Goal: Information Seeking & Learning: Learn about a topic

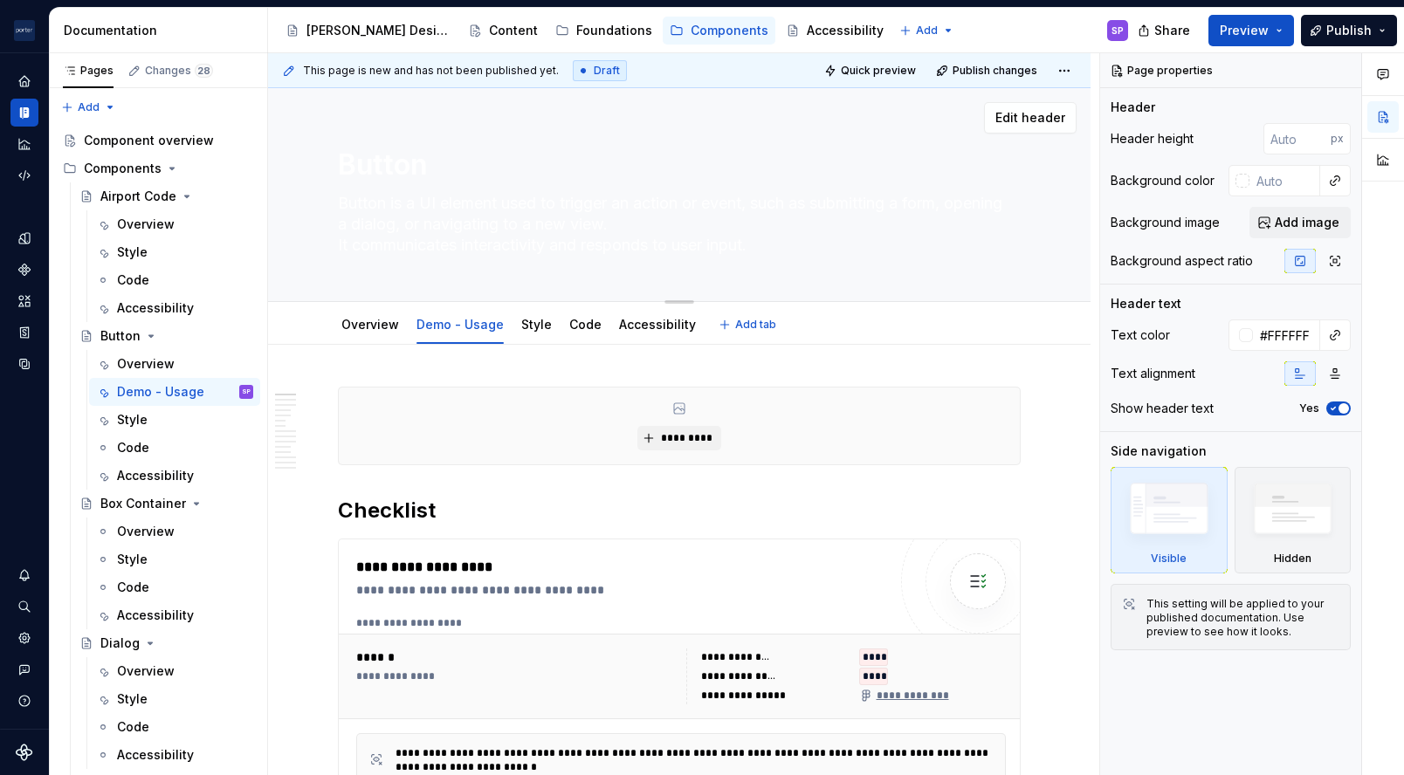
type textarea "*"
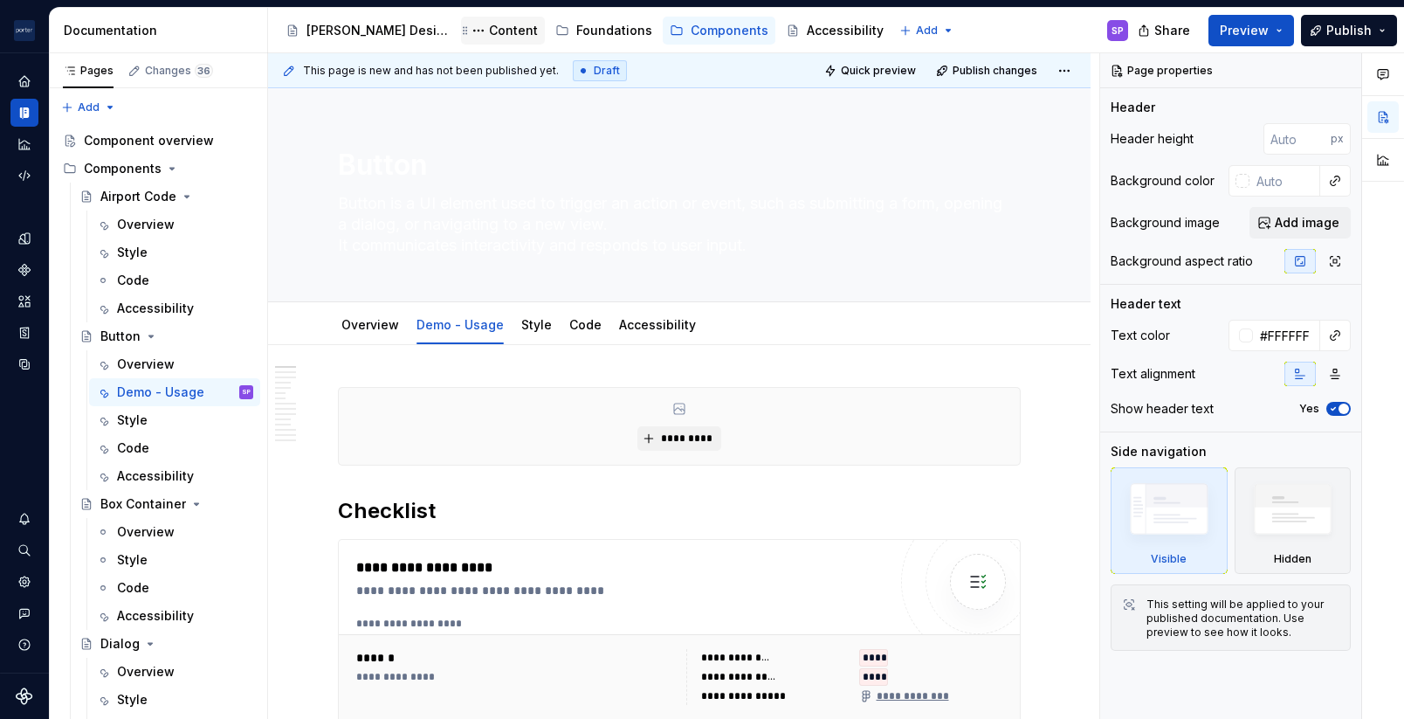
click at [489, 31] on div "Content" at bounding box center [513, 30] width 49 height 17
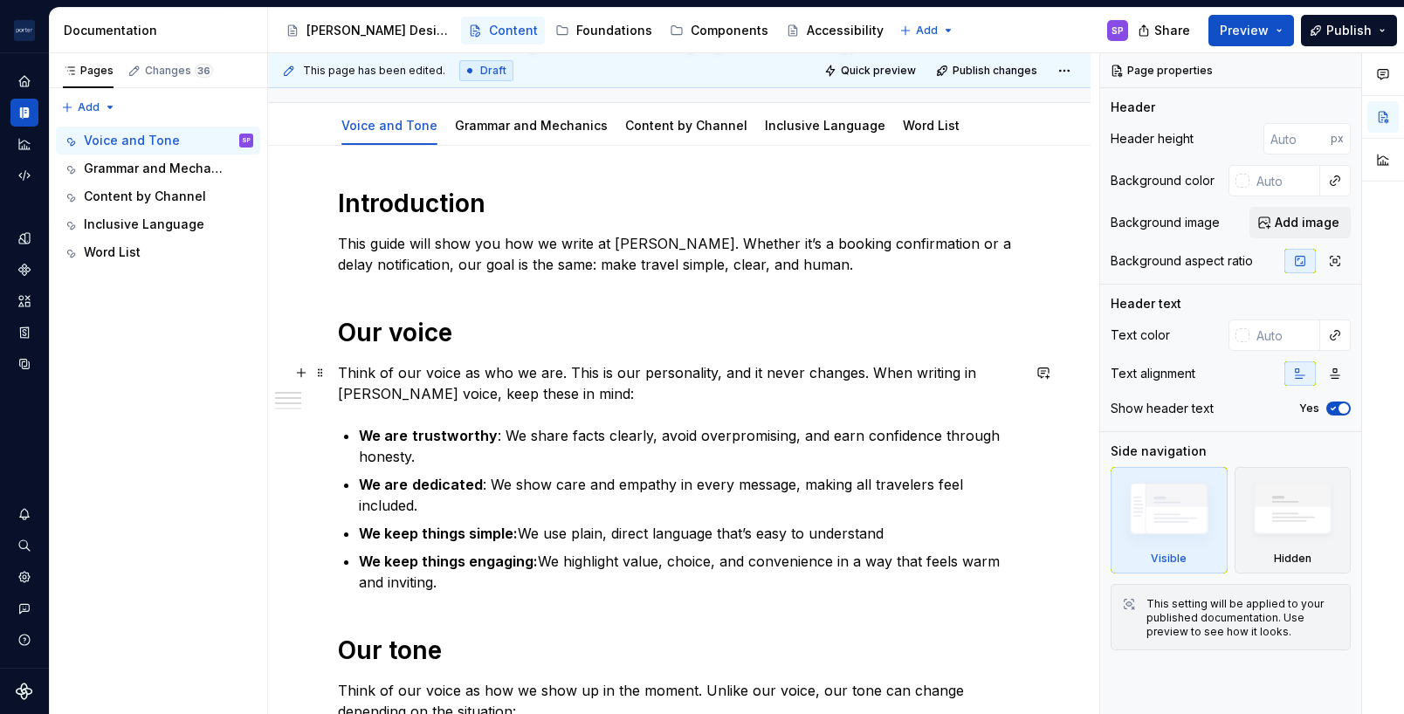
scroll to position [238, 0]
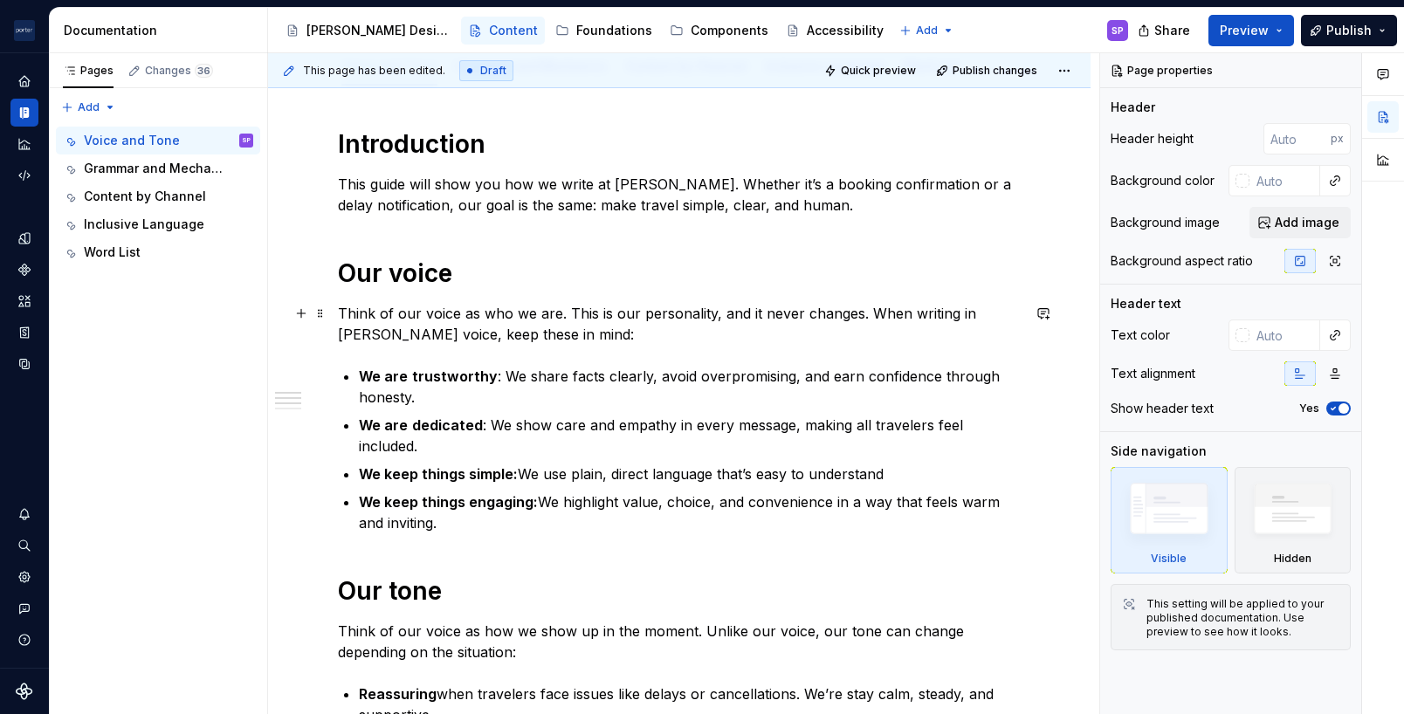
click at [451, 307] on p "Think of our voice as who we are. This is our personality, and it never changes…" at bounding box center [679, 324] width 683 height 42
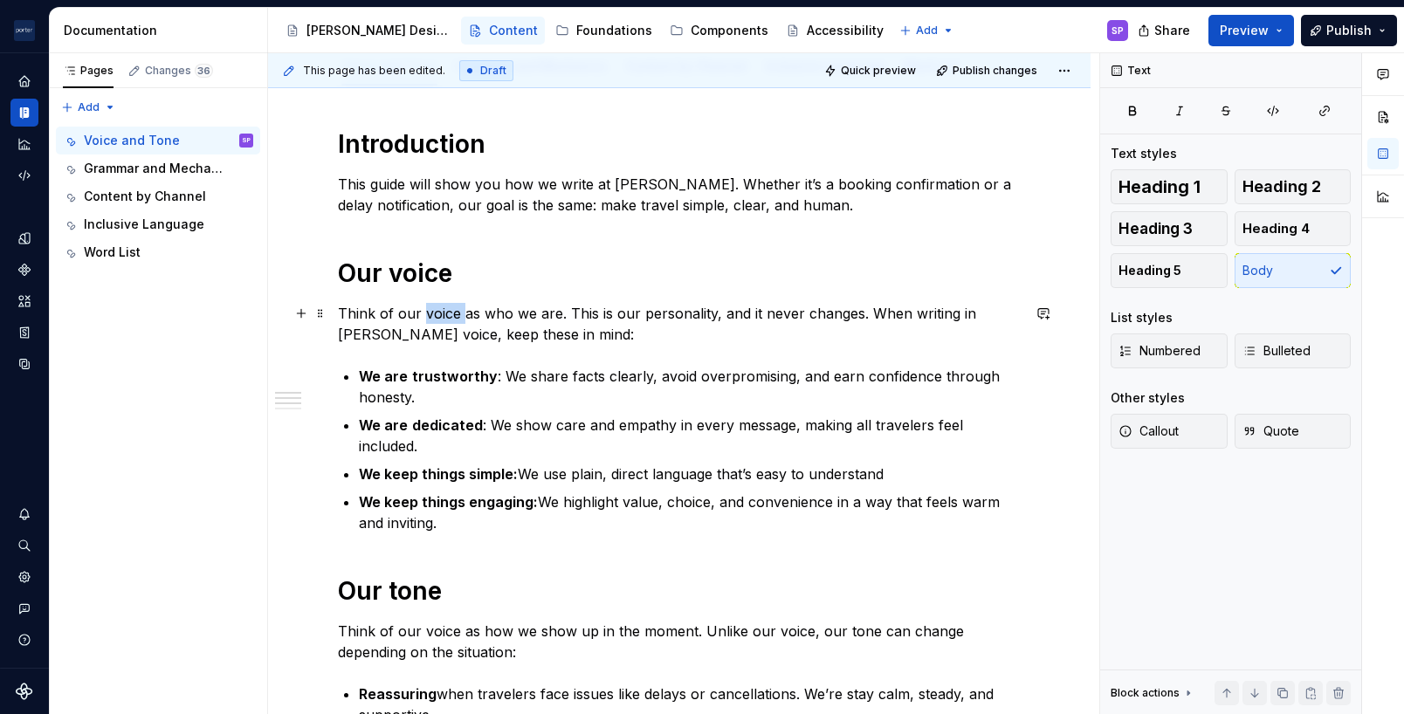
click at [451, 307] on p "Think of our voice as who we are. This is our personality, and it never changes…" at bounding box center [679, 324] width 683 height 42
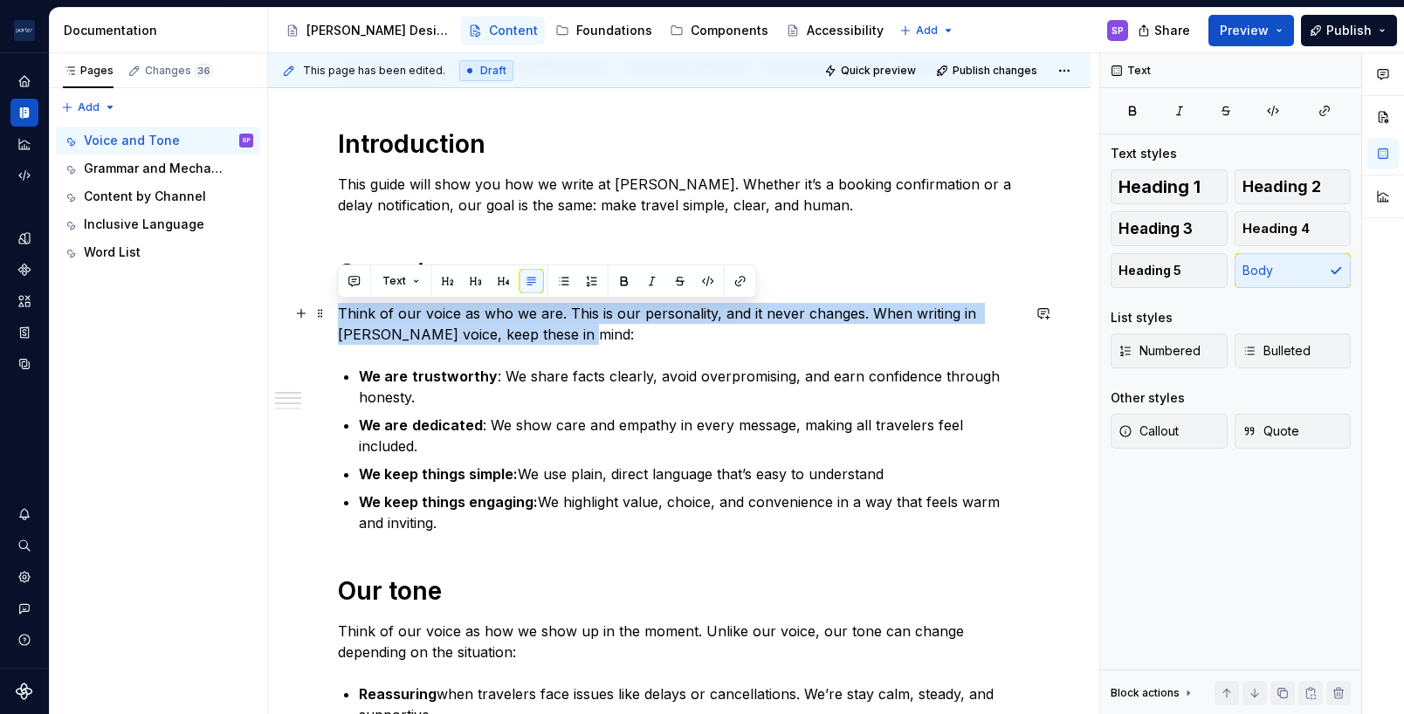
click at [451, 307] on p "Think of our voice as who we are. This is our personality, and it never changes…" at bounding box center [679, 324] width 683 height 42
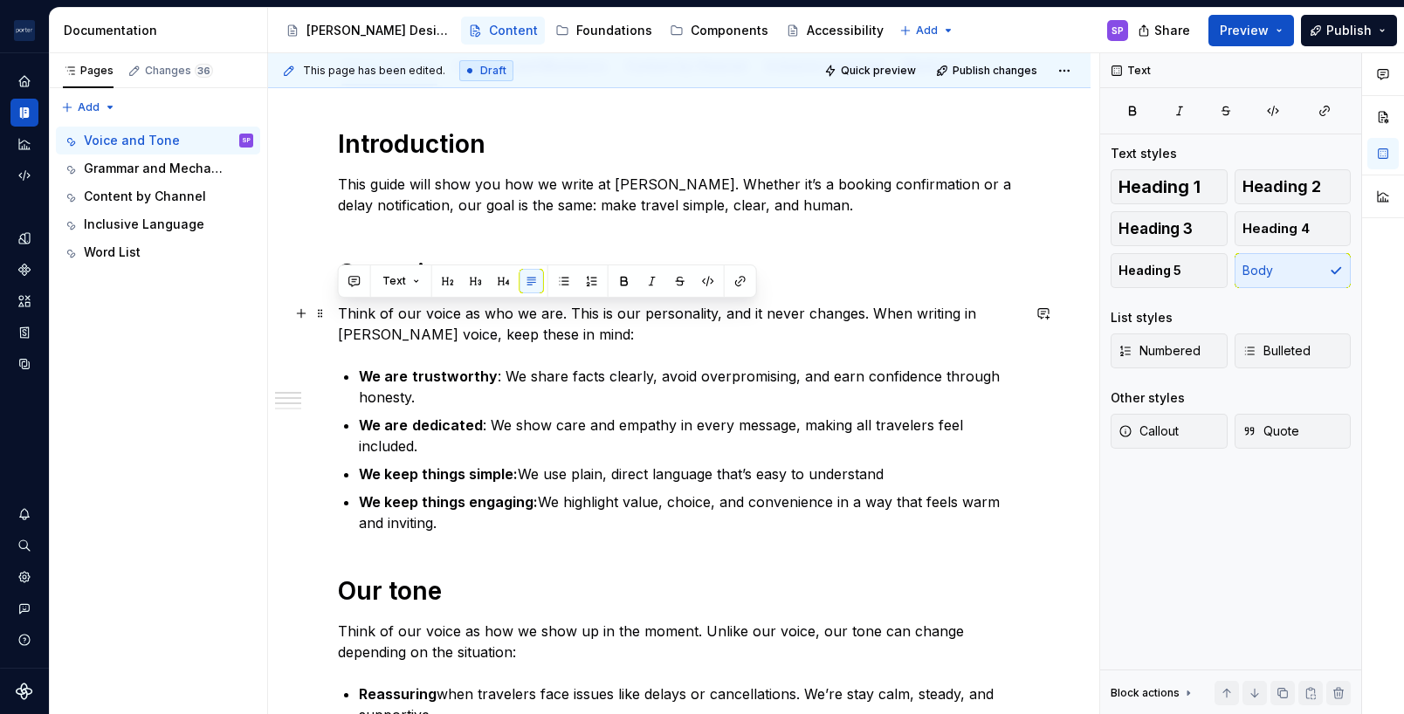
drag, startPoint x: 451, startPoint y: 307, endPoint x: 395, endPoint y: 357, distance: 75.5
click at [395, 357] on div "Introduction This guide will show you how we write at [PERSON_NAME]. Whether it…" at bounding box center [679, 592] width 683 height 929
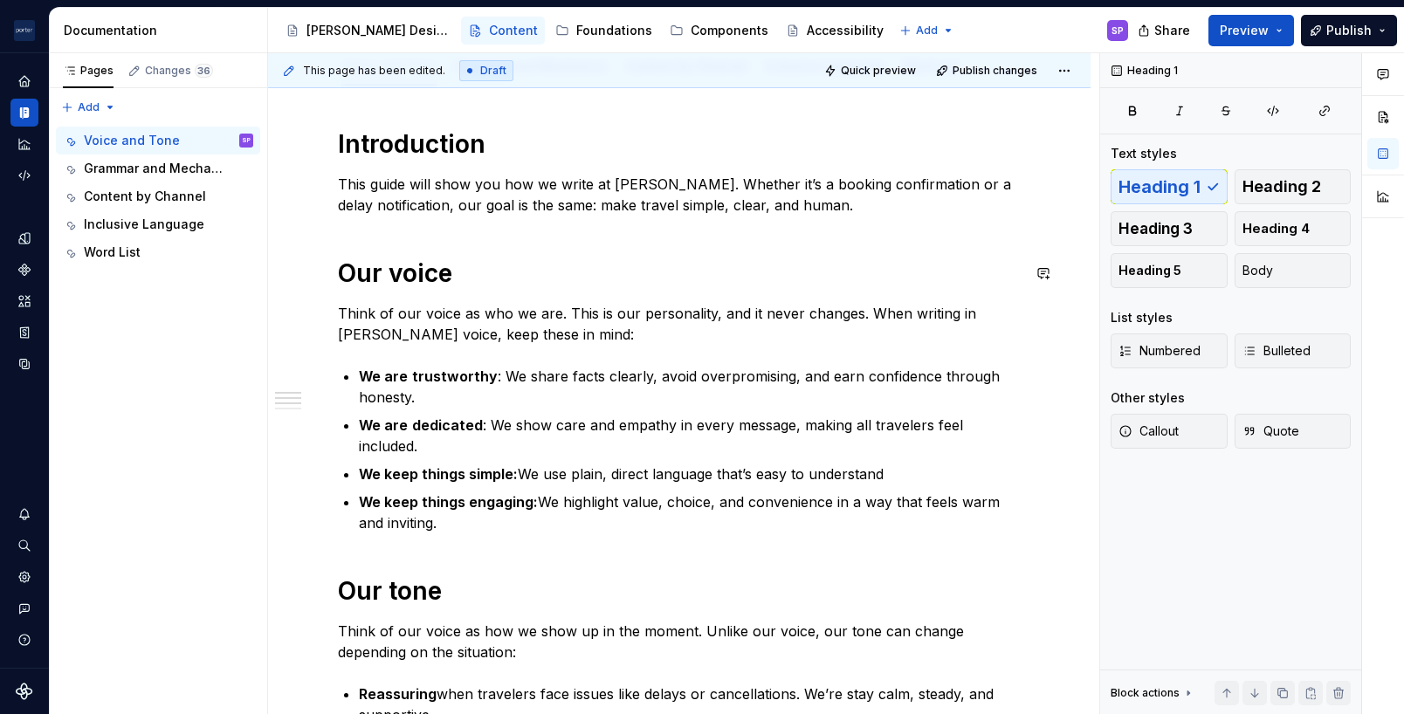
click at [706, 251] on div "Introduction This guide will show you how we write at [PERSON_NAME]. Whether it…" at bounding box center [679, 592] width 683 height 929
click at [1040, 179] on button "button" at bounding box center [1043, 184] width 24 height 24
click at [538, 224] on div "Introduction This guide will show you how we write at [PERSON_NAME]. Whether it…" at bounding box center [679, 592] width 683 height 929
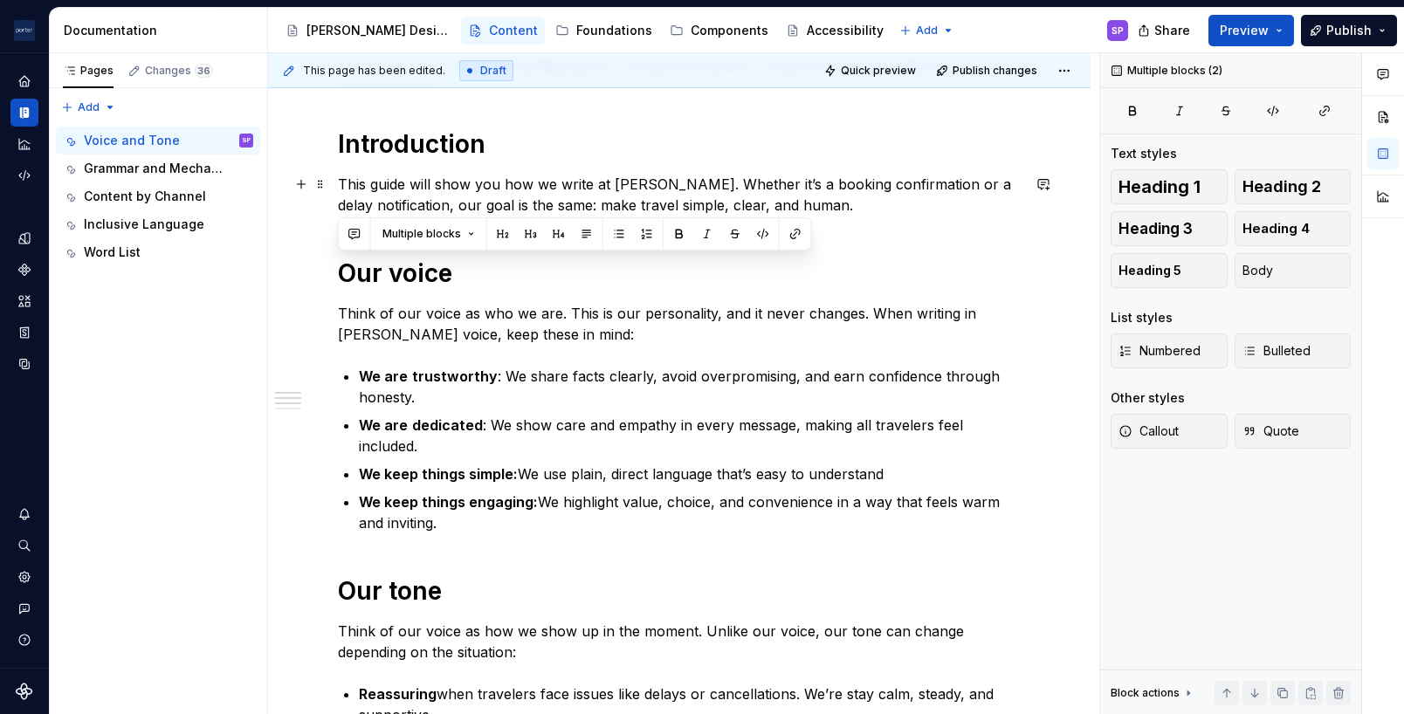
scroll to position [0, 0]
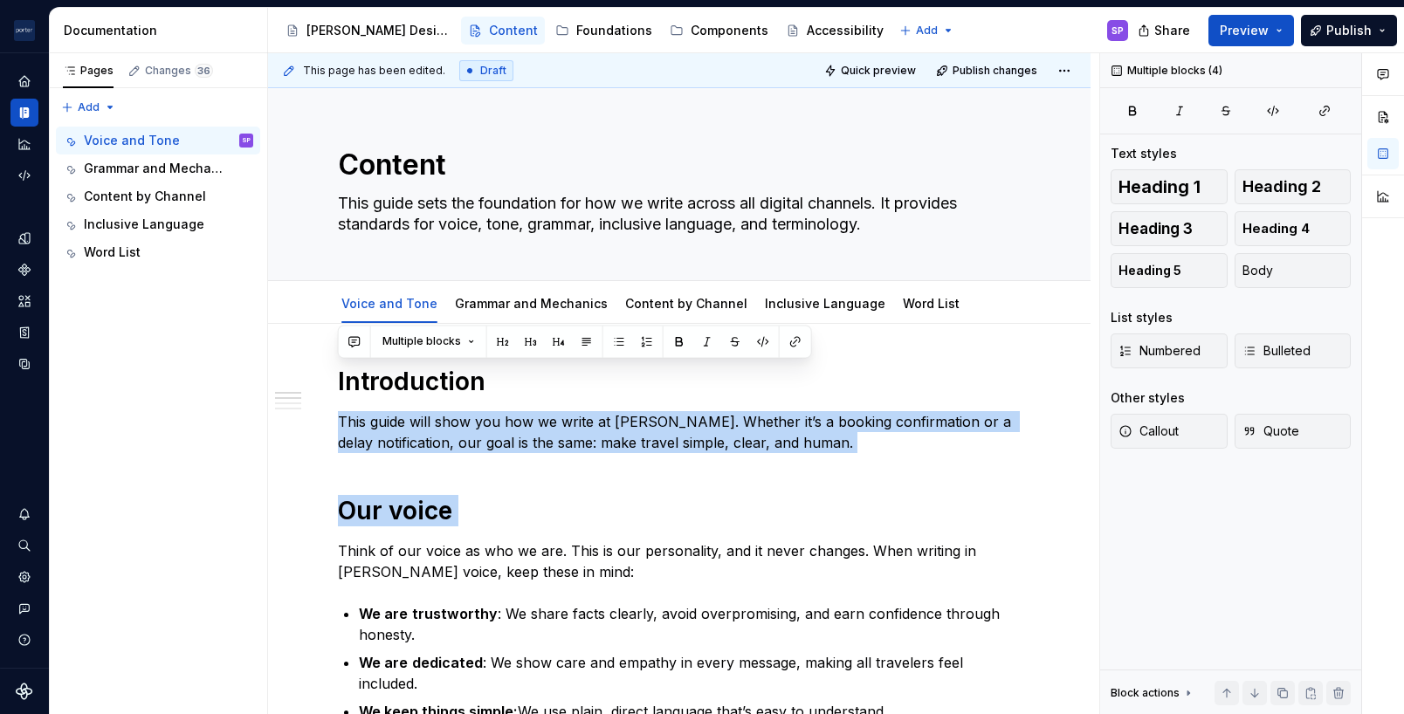
drag, startPoint x: 538, startPoint y: 224, endPoint x: 994, endPoint y: -114, distance: 567.4
click at [994, 0] on html "[PERSON_NAME] Airlines SP Design system data Documentation Accessibility guide …" at bounding box center [702, 357] width 1404 height 714
click at [719, 447] on p "This guide will show you how we write at [PERSON_NAME]. Whether it’s a booking …" at bounding box center [679, 432] width 683 height 42
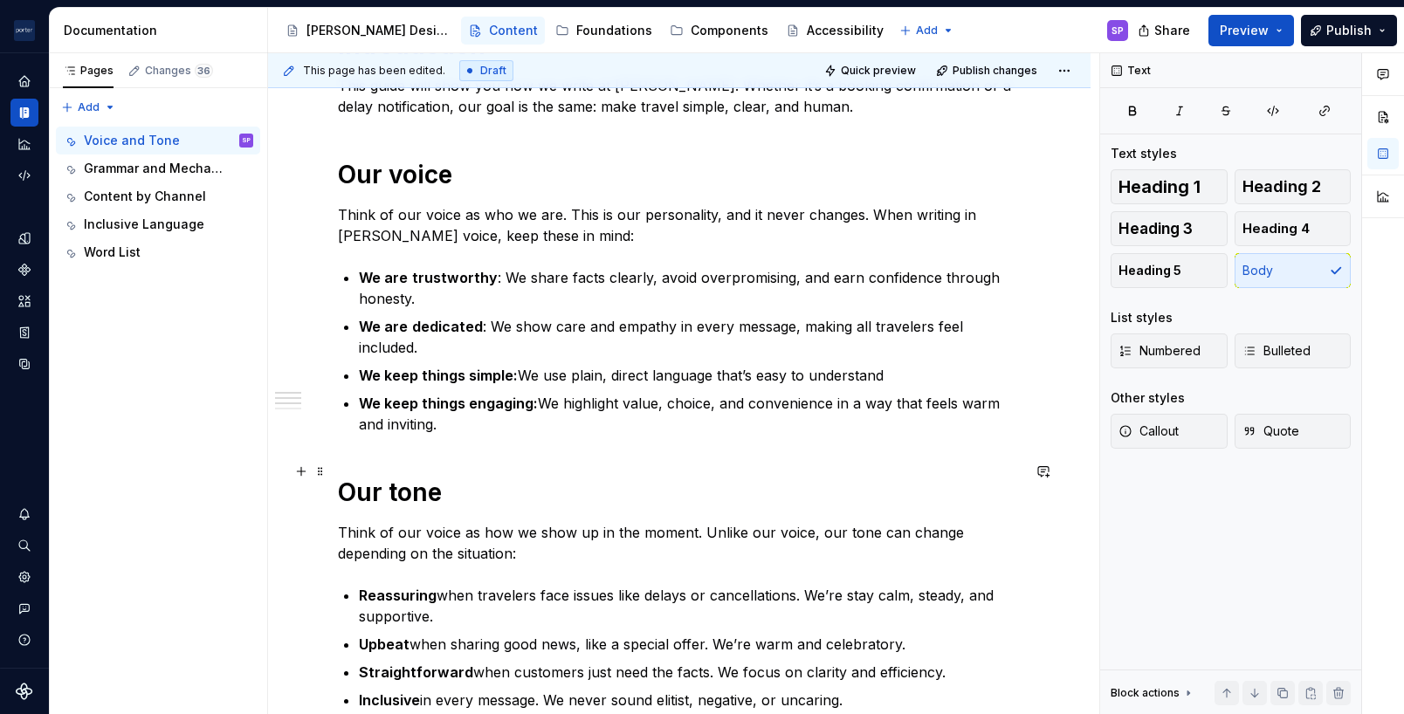
scroll to position [58, 0]
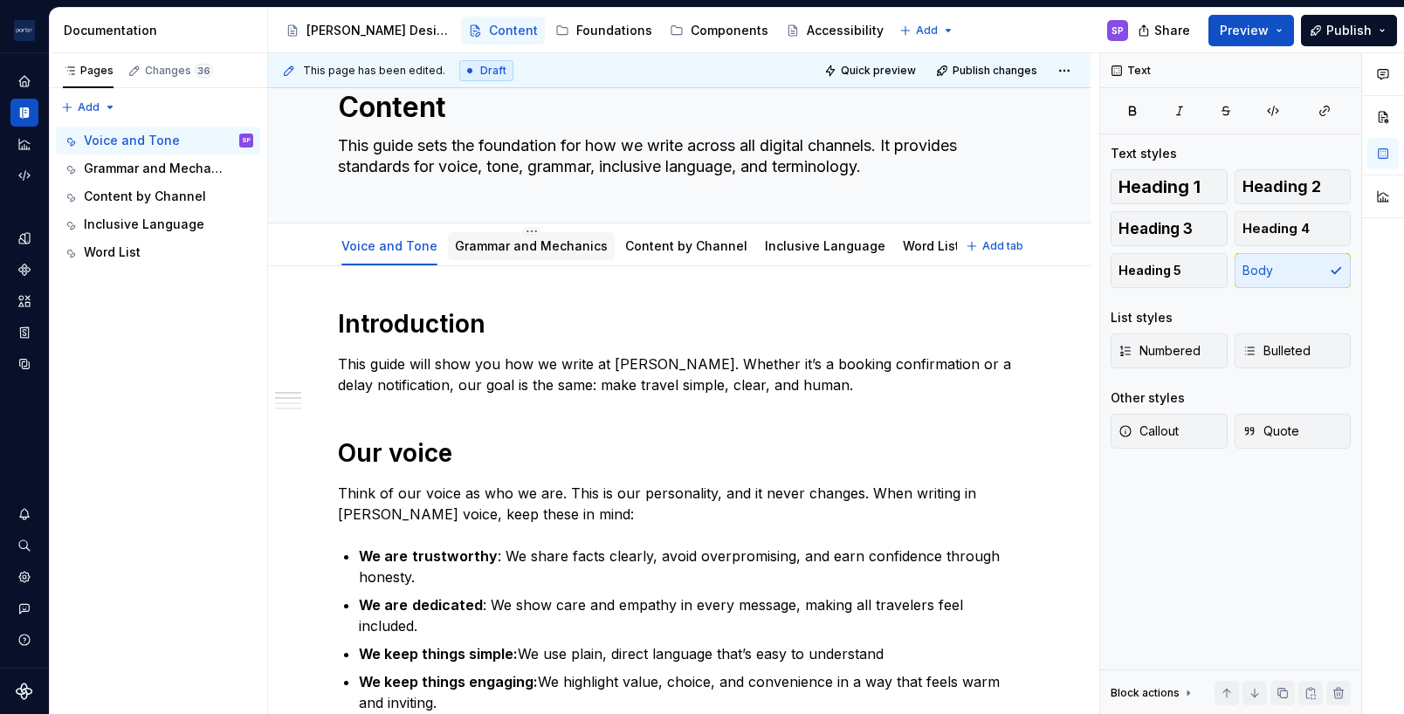
click at [512, 244] on link "Grammar and Mechanics" at bounding box center [531, 245] width 153 height 15
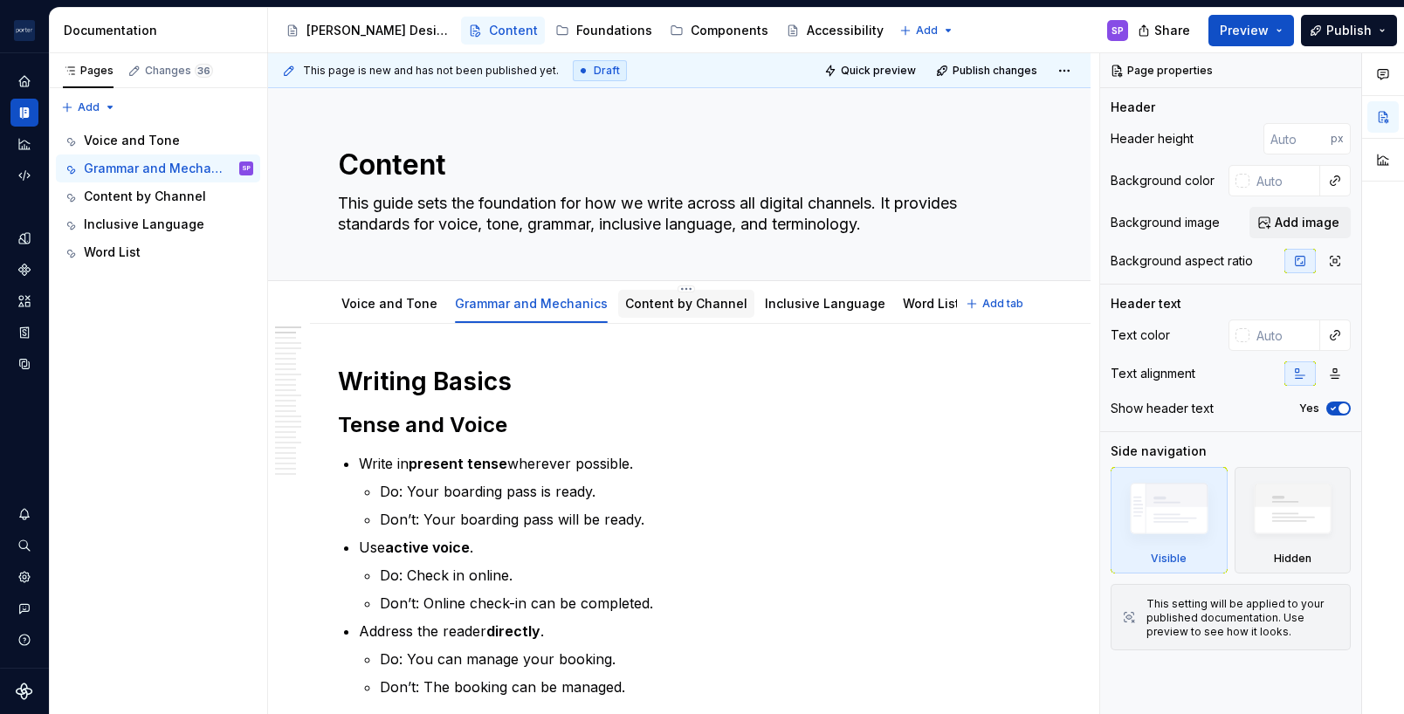
click at [658, 303] on link "Content by Channel" at bounding box center [686, 303] width 122 height 15
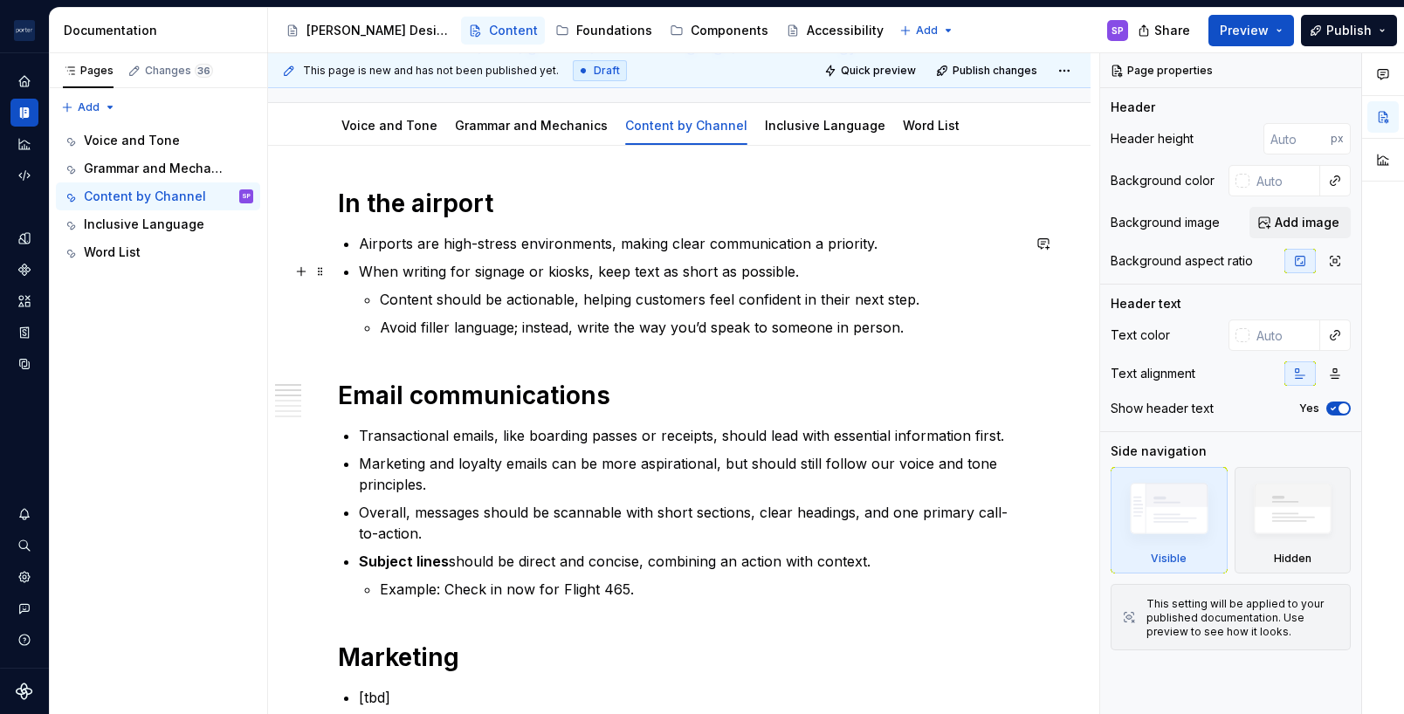
scroll to position [104, 0]
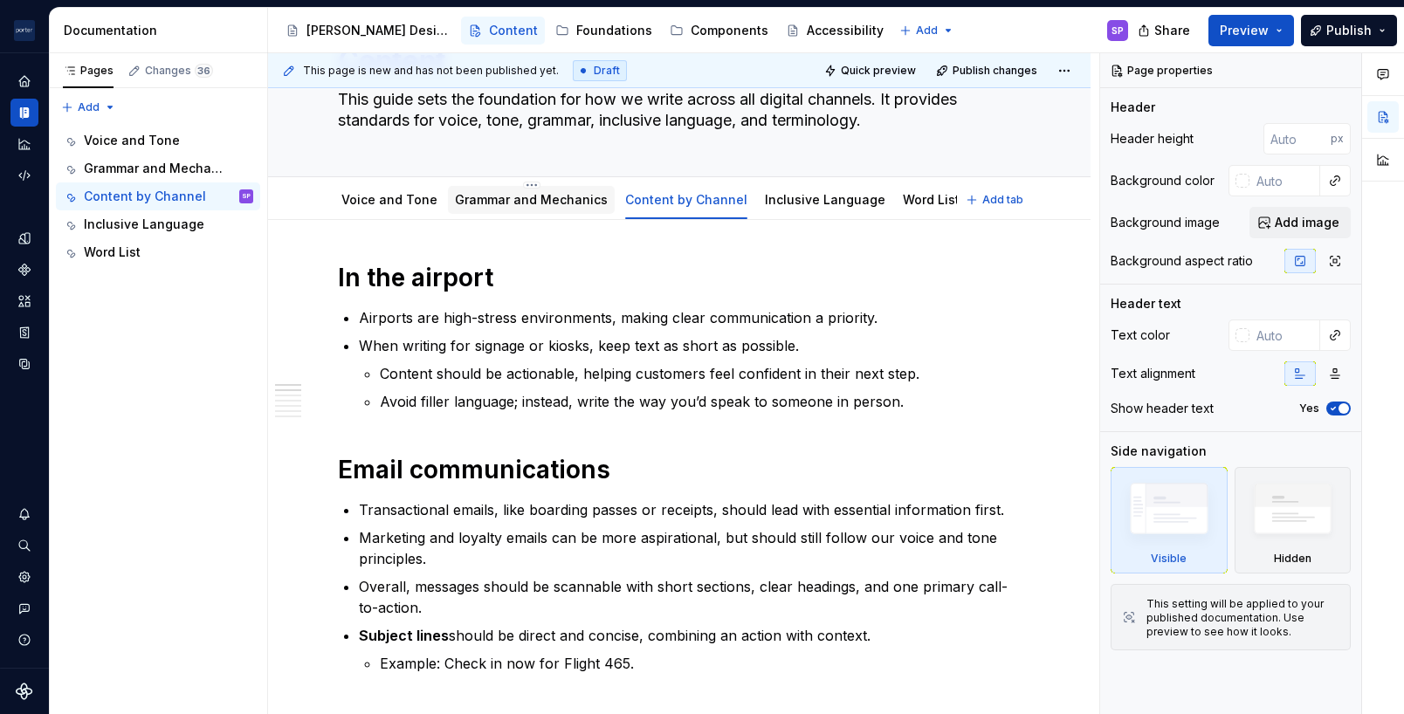
click at [525, 197] on link "Grammar and Mechanics" at bounding box center [531, 199] width 153 height 15
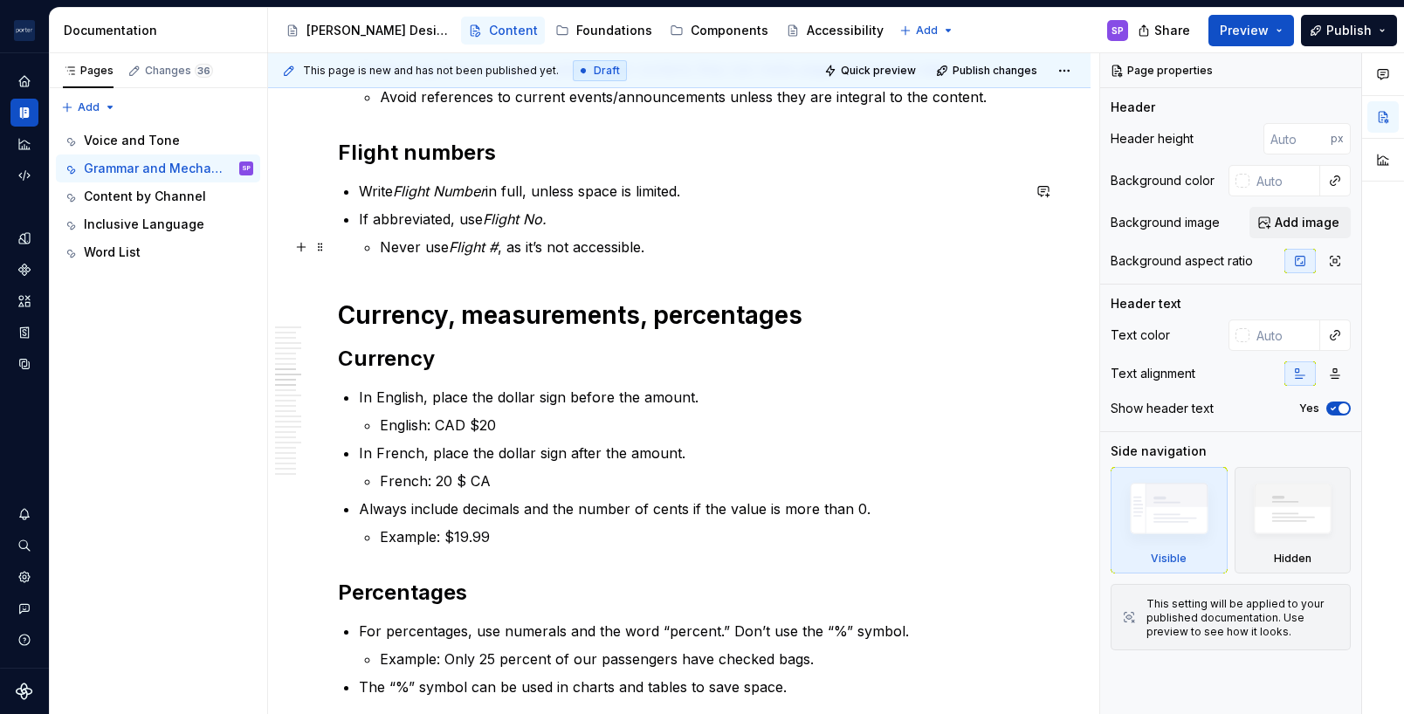
scroll to position [2271, 0]
click at [403, 422] on p "English: CAD $20" at bounding box center [700, 424] width 641 height 21
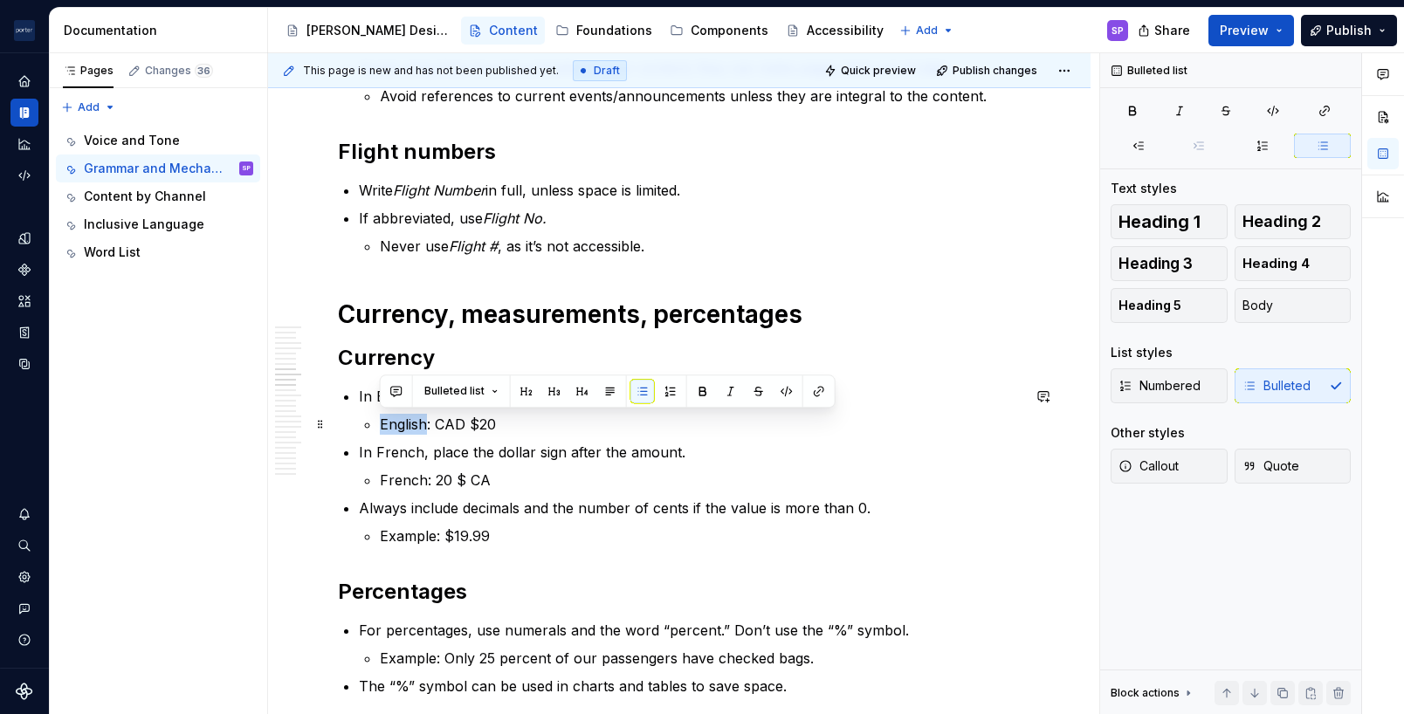
click at [403, 422] on p "English: CAD $20" at bounding box center [700, 424] width 641 height 21
click at [585, 592] on h2 "Percentages" at bounding box center [679, 592] width 683 height 28
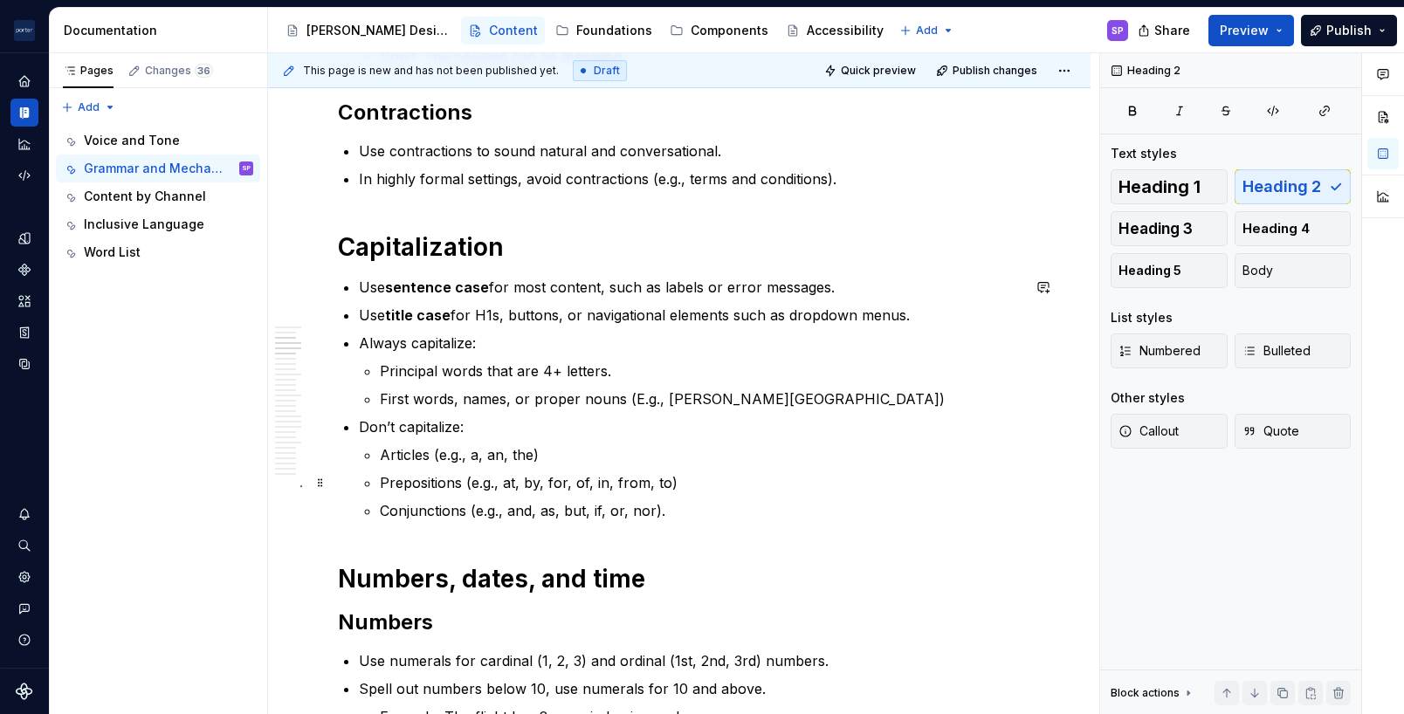
scroll to position [0, 0]
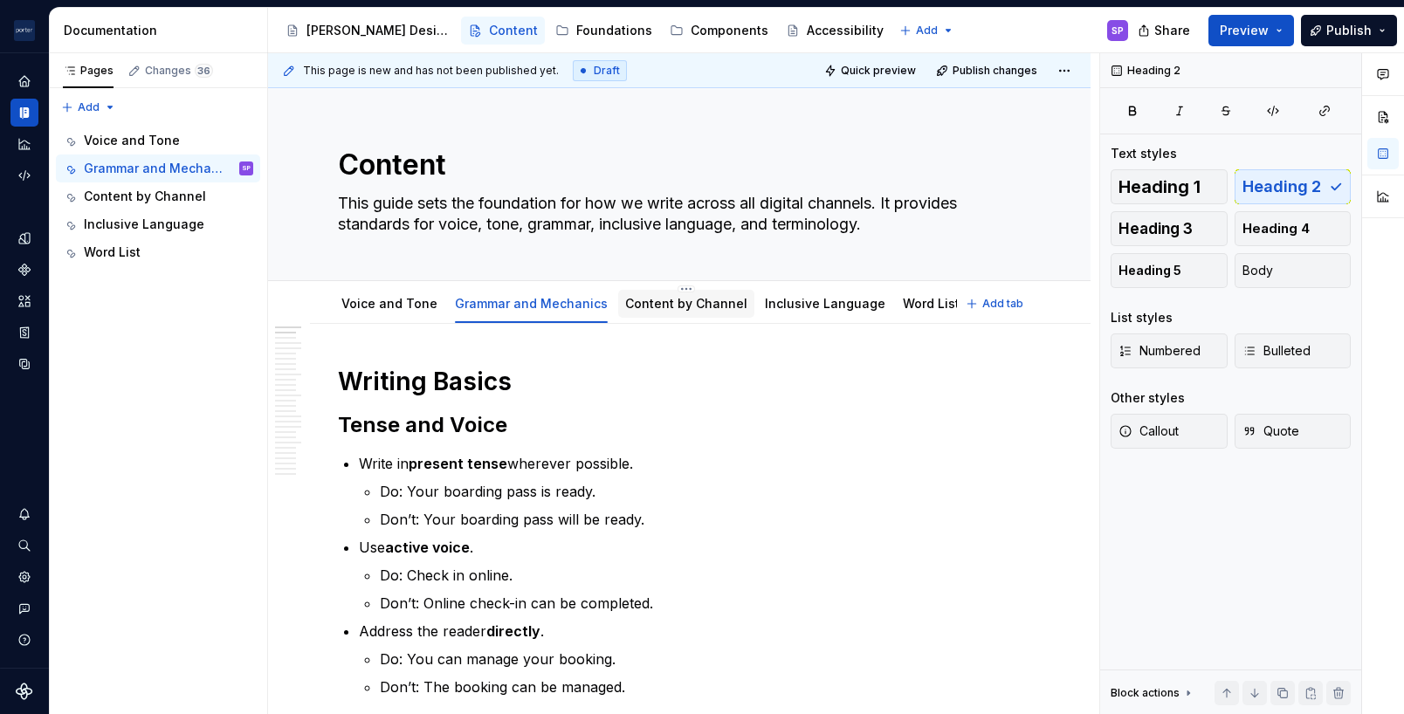
click at [659, 313] on div "Content by Channel" at bounding box center [686, 303] width 122 height 21
click at [659, 305] on link "Content by Channel" at bounding box center [686, 303] width 122 height 15
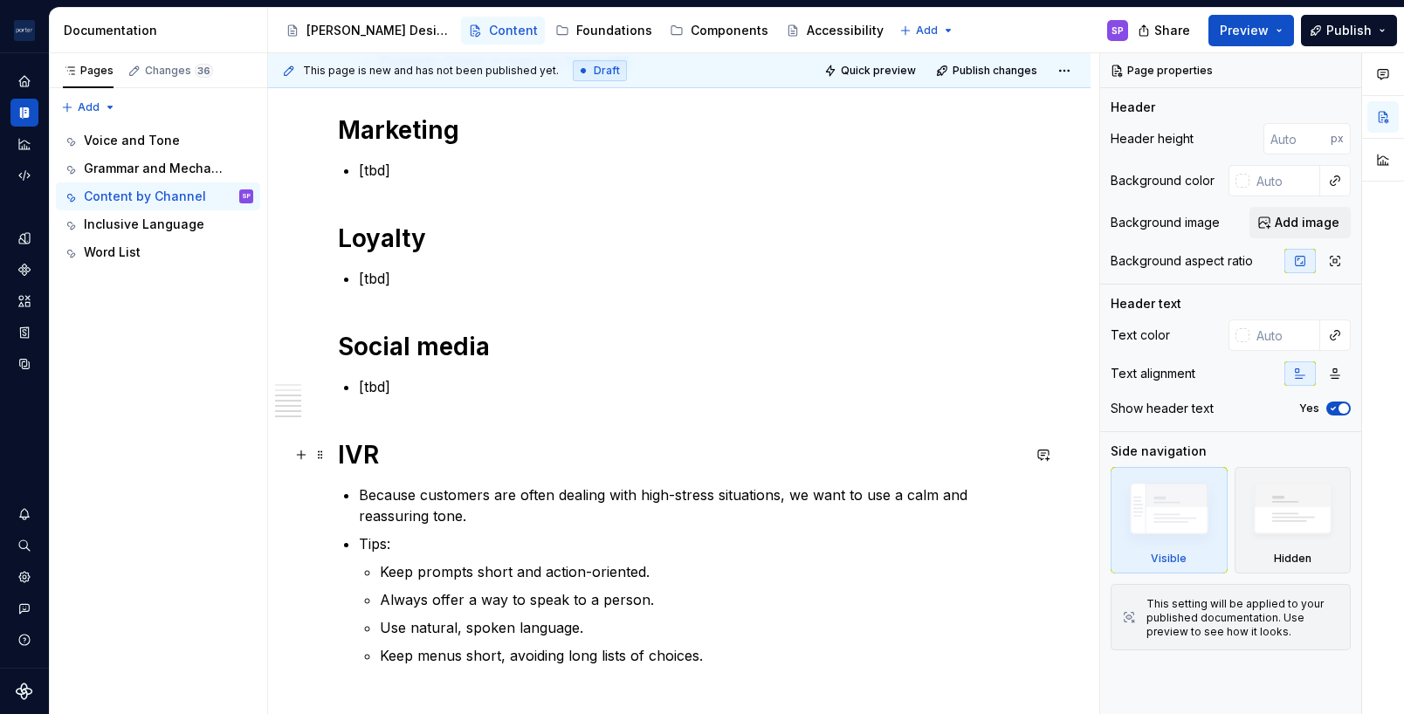
scroll to position [765, 0]
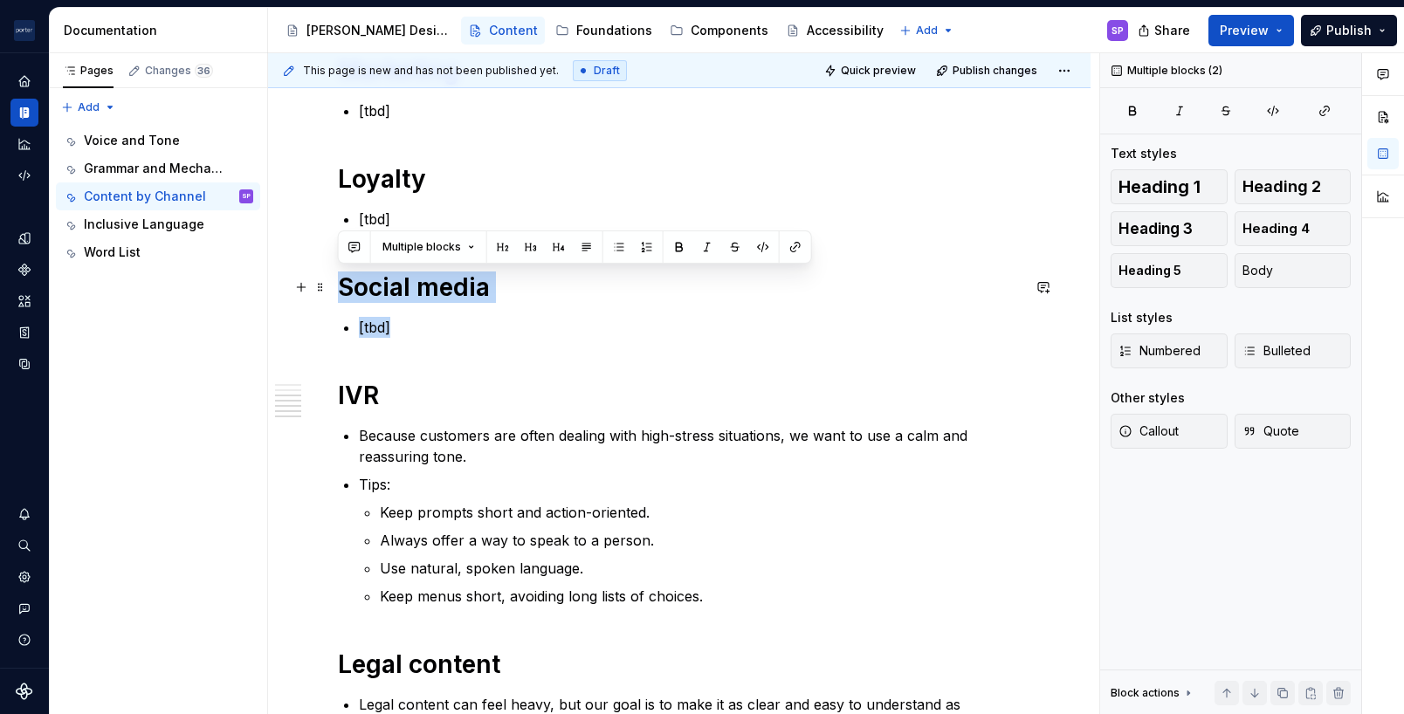
drag, startPoint x: 437, startPoint y: 328, endPoint x: 339, endPoint y: 290, distance: 105.1
click at [339, 290] on div "In the airport Airports are high-stress environments, making clear communicatio…" at bounding box center [679, 221] width 683 height 1240
click at [423, 327] on p "[tbd]" at bounding box center [690, 327] width 662 height 21
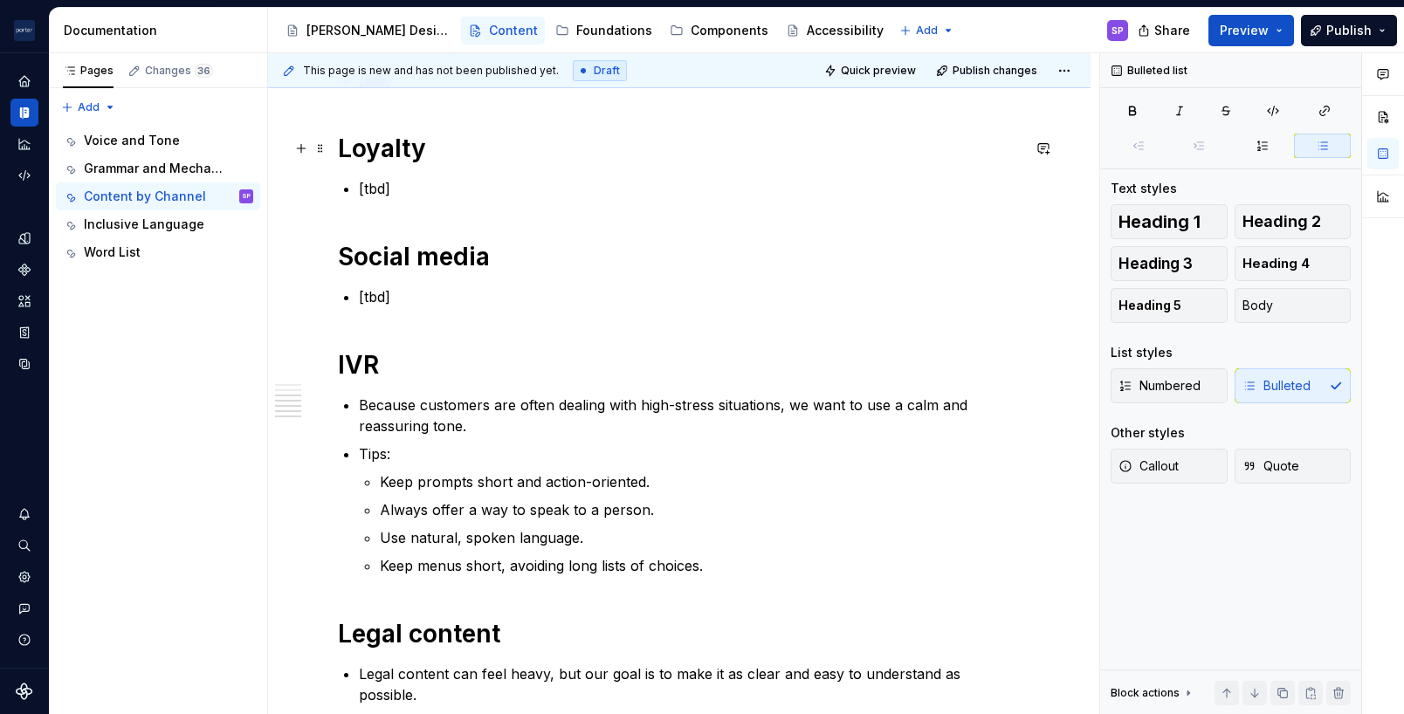
scroll to position [689, 0]
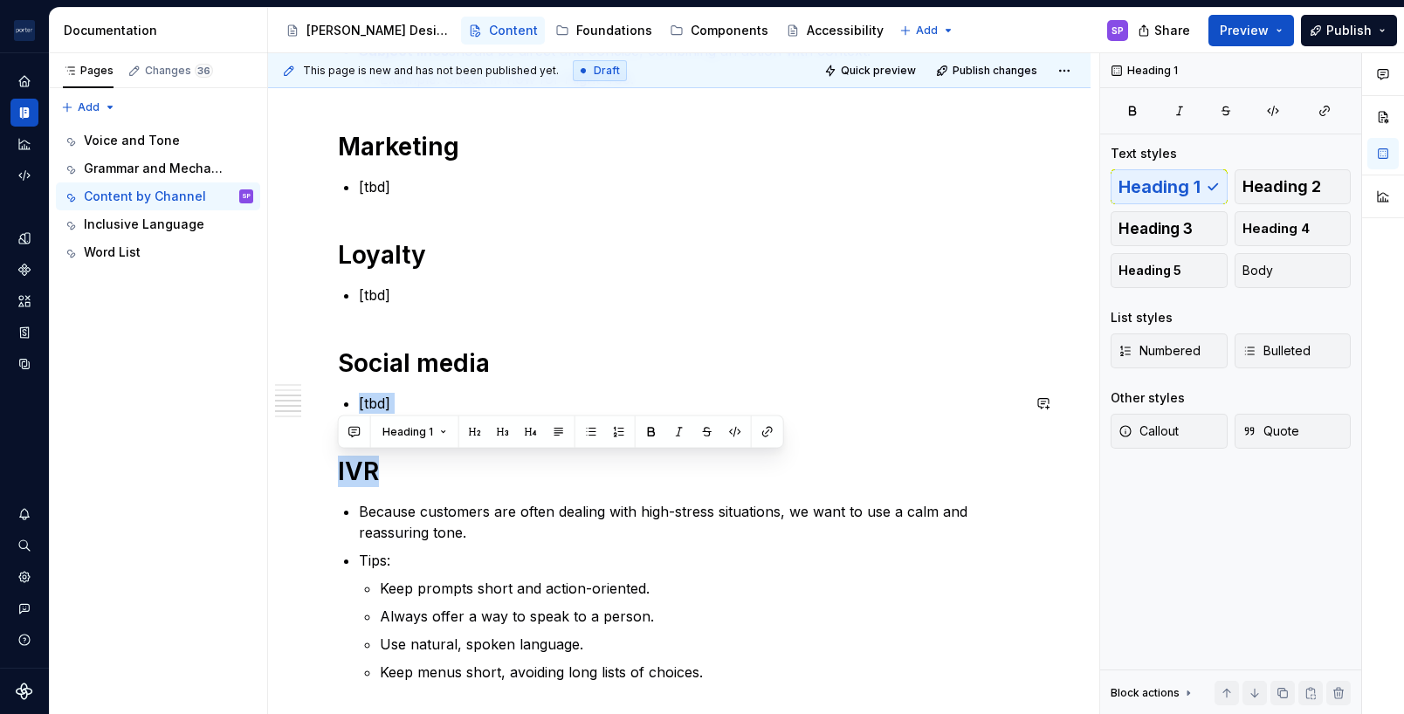
click at [338, 406] on div "In the airport Airports are high-stress environments, making clear communicatio…" at bounding box center [679, 307] width 683 height 1261
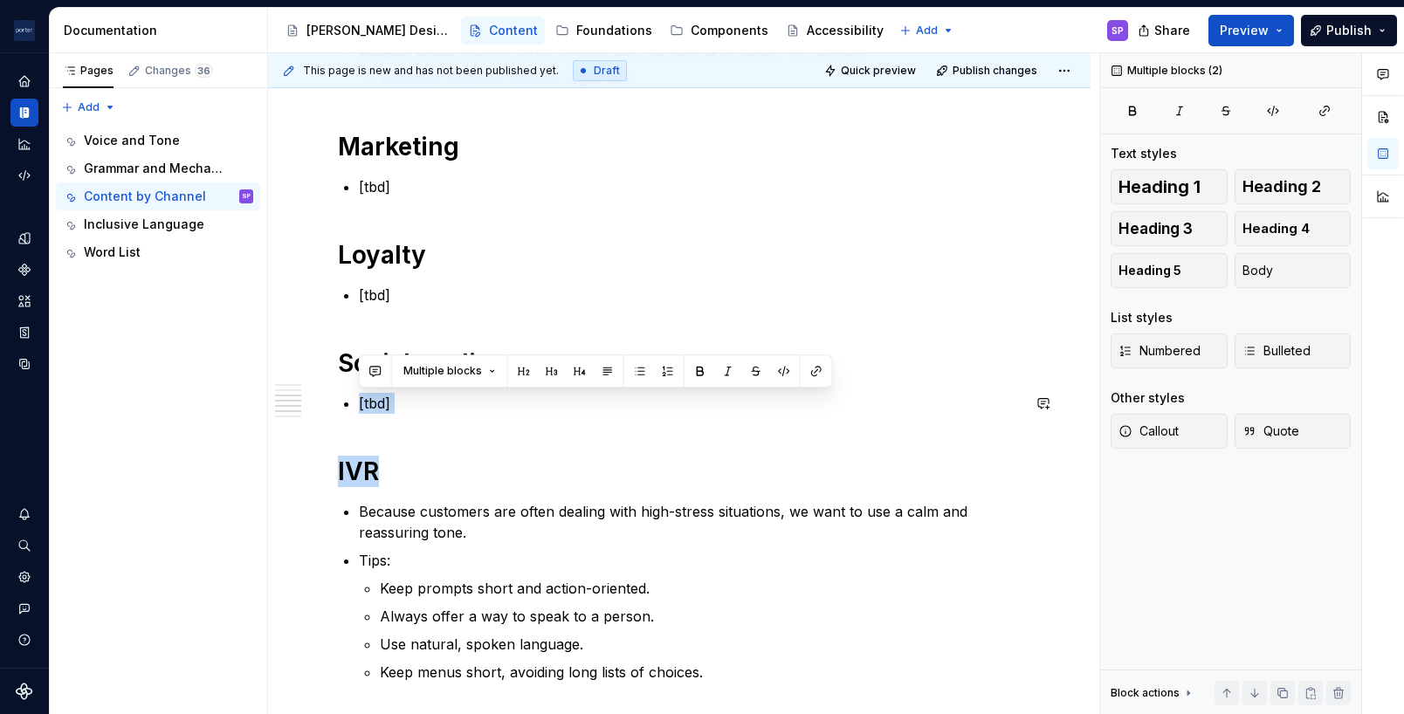
click at [361, 430] on div "In the airport Airports are high-stress environments, making clear communicatio…" at bounding box center [679, 297] width 683 height 1240
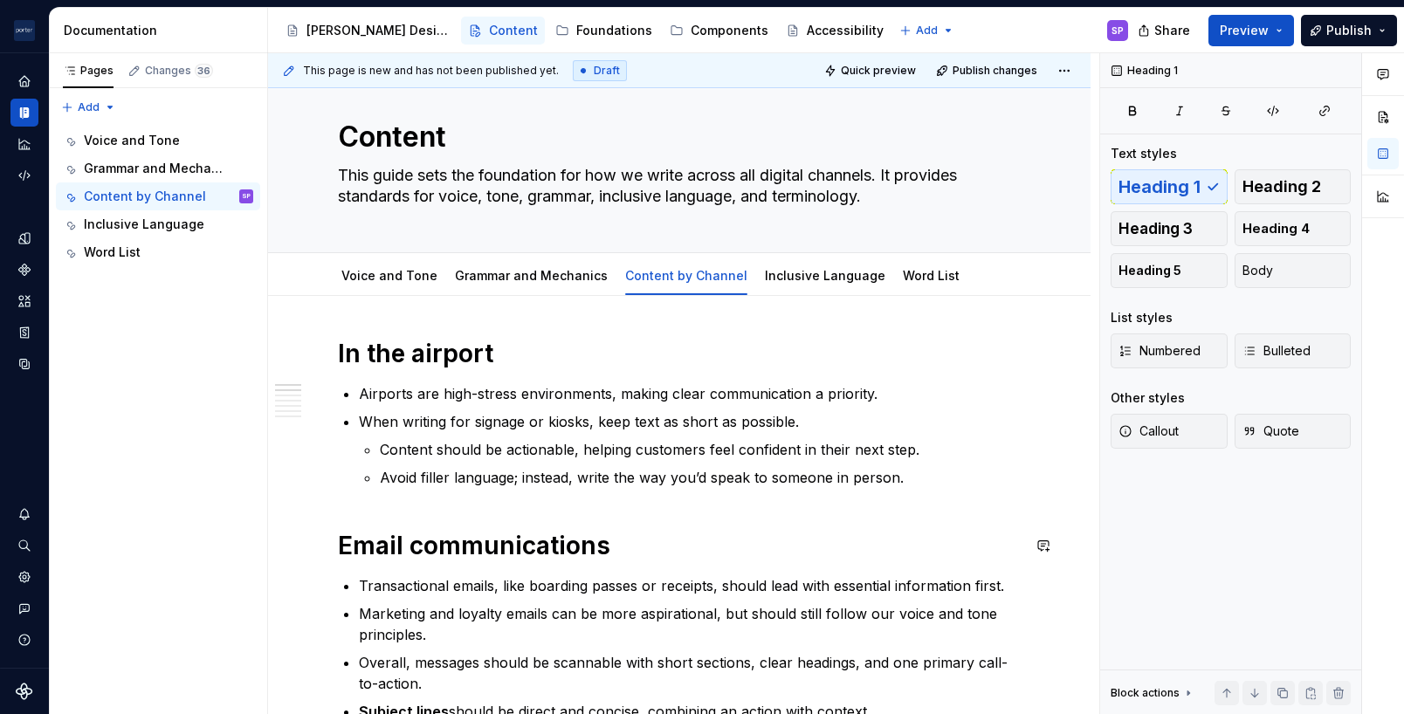
scroll to position [25, 0]
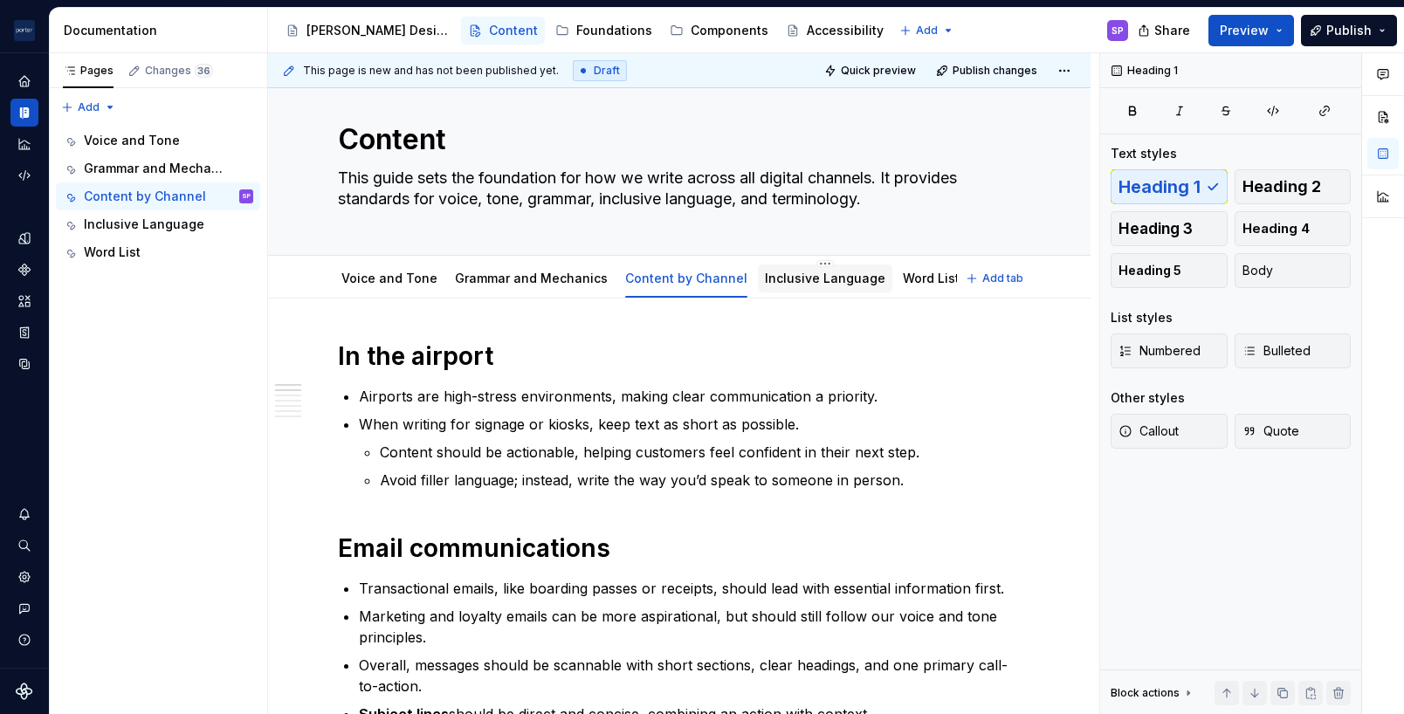
click at [787, 275] on link "Inclusive Language" at bounding box center [825, 278] width 120 height 15
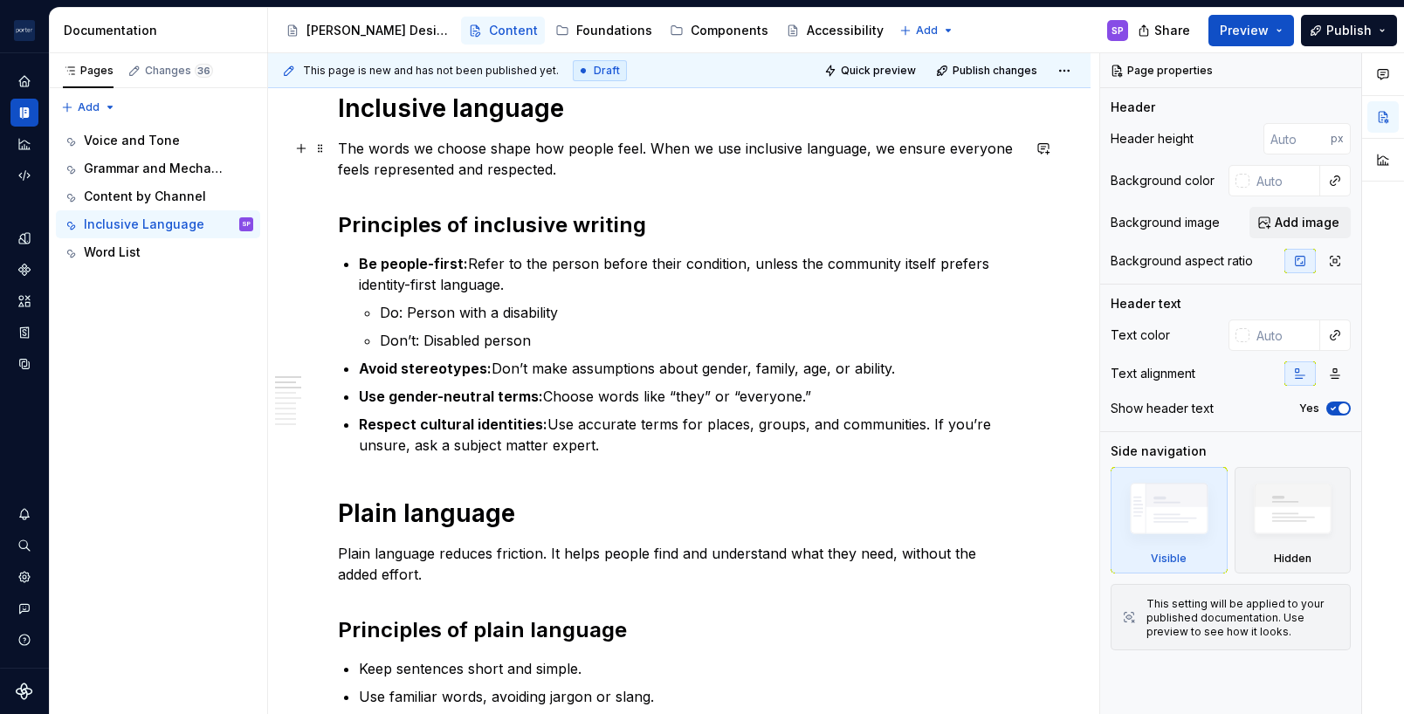
scroll to position [21, 0]
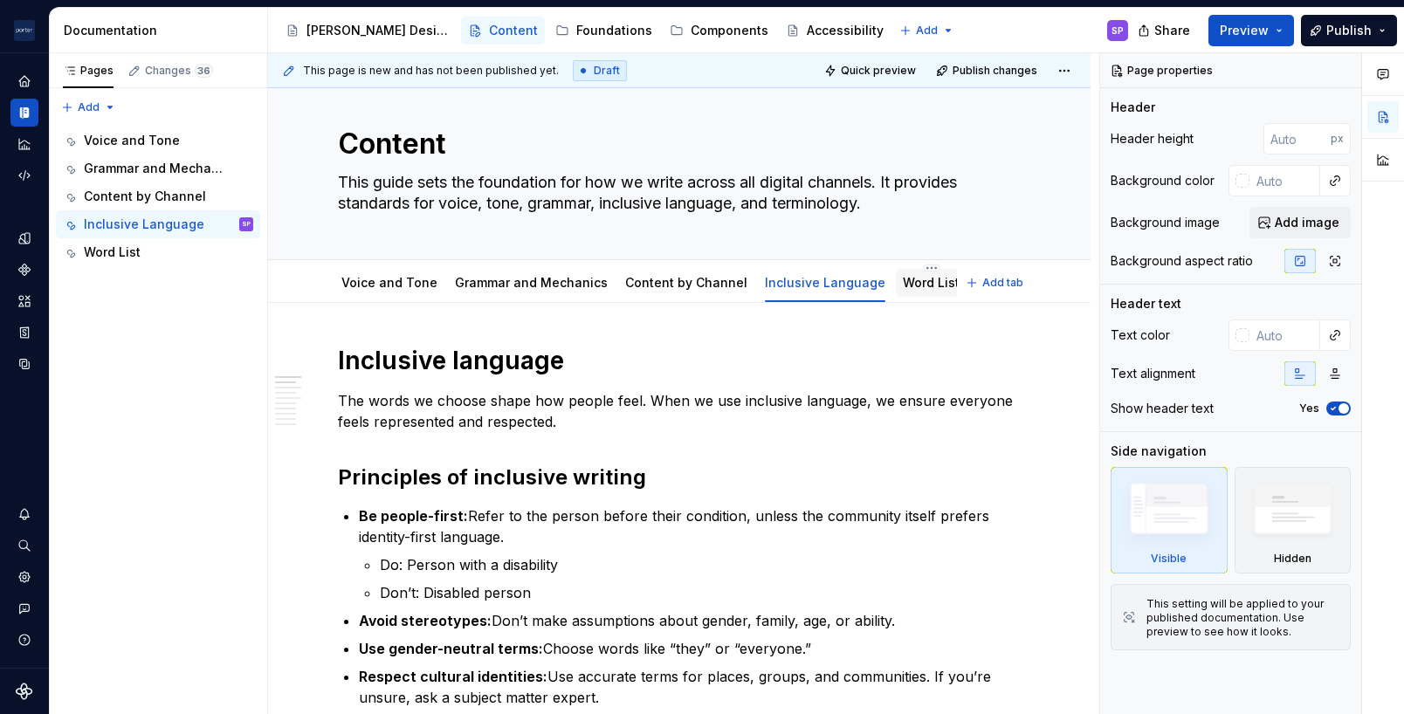
click at [903, 286] on link "Word List" at bounding box center [931, 282] width 57 height 15
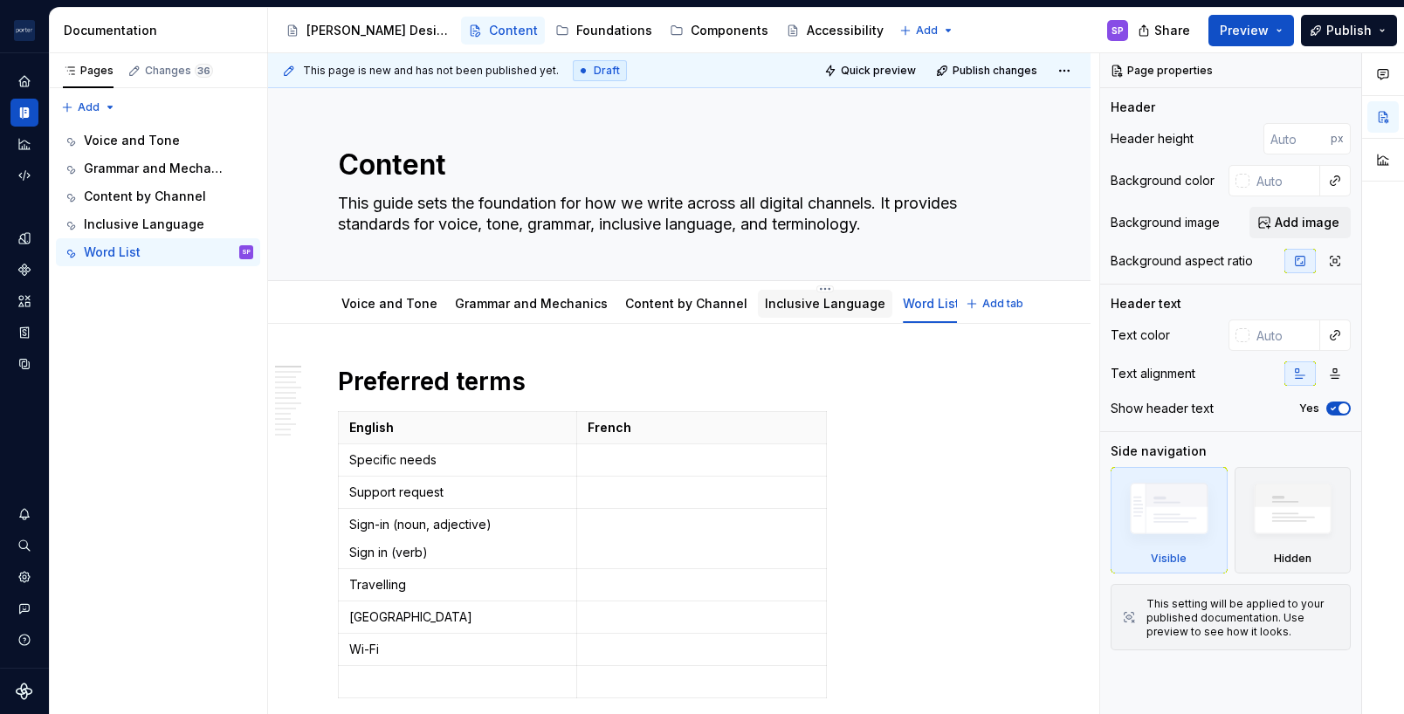
type textarea "*"
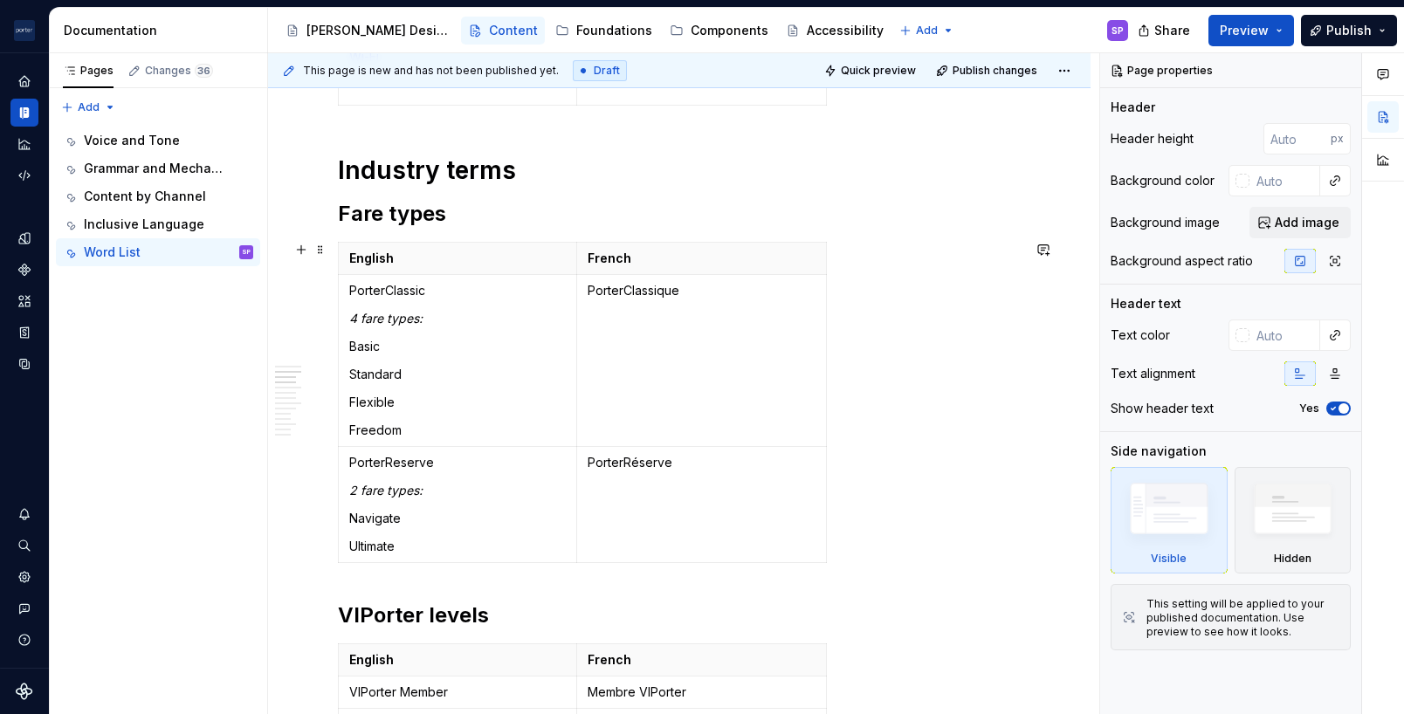
scroll to position [600, 0]
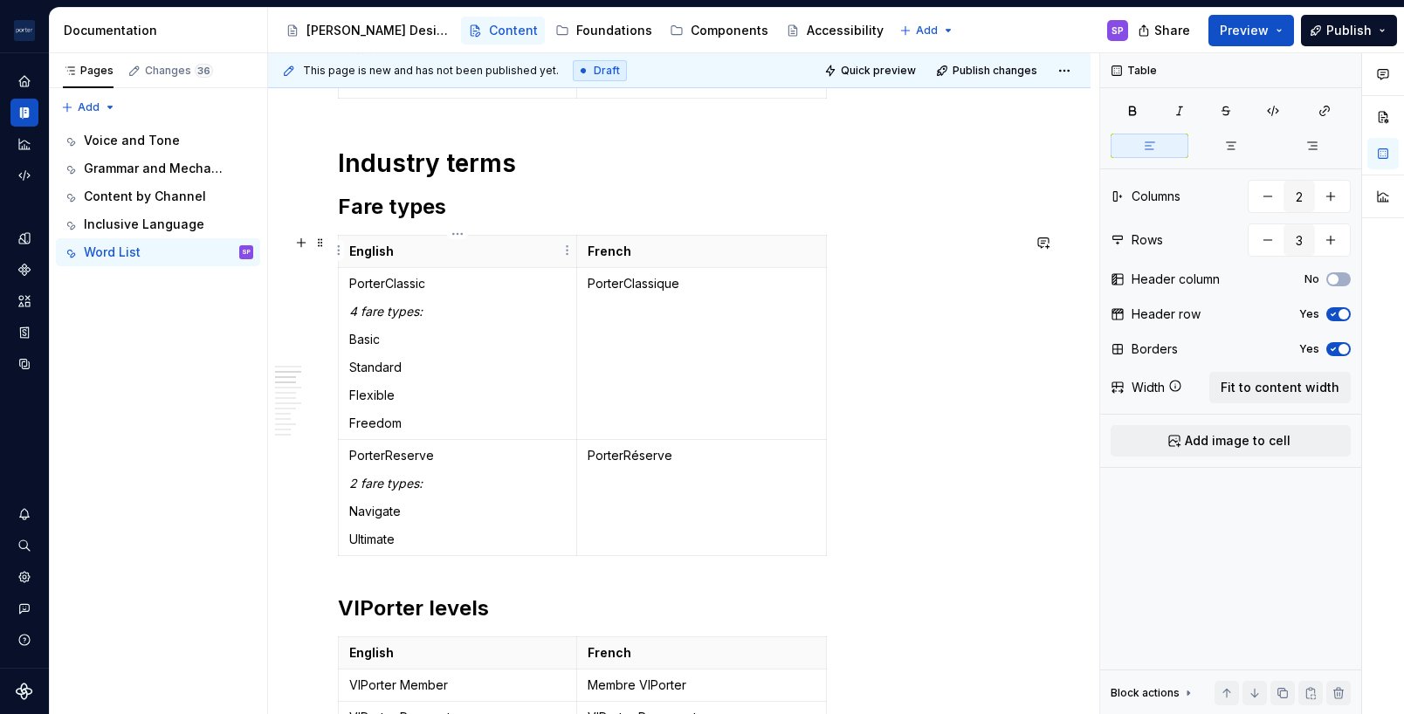
click at [358, 238] on th "English" at bounding box center [458, 252] width 238 height 32
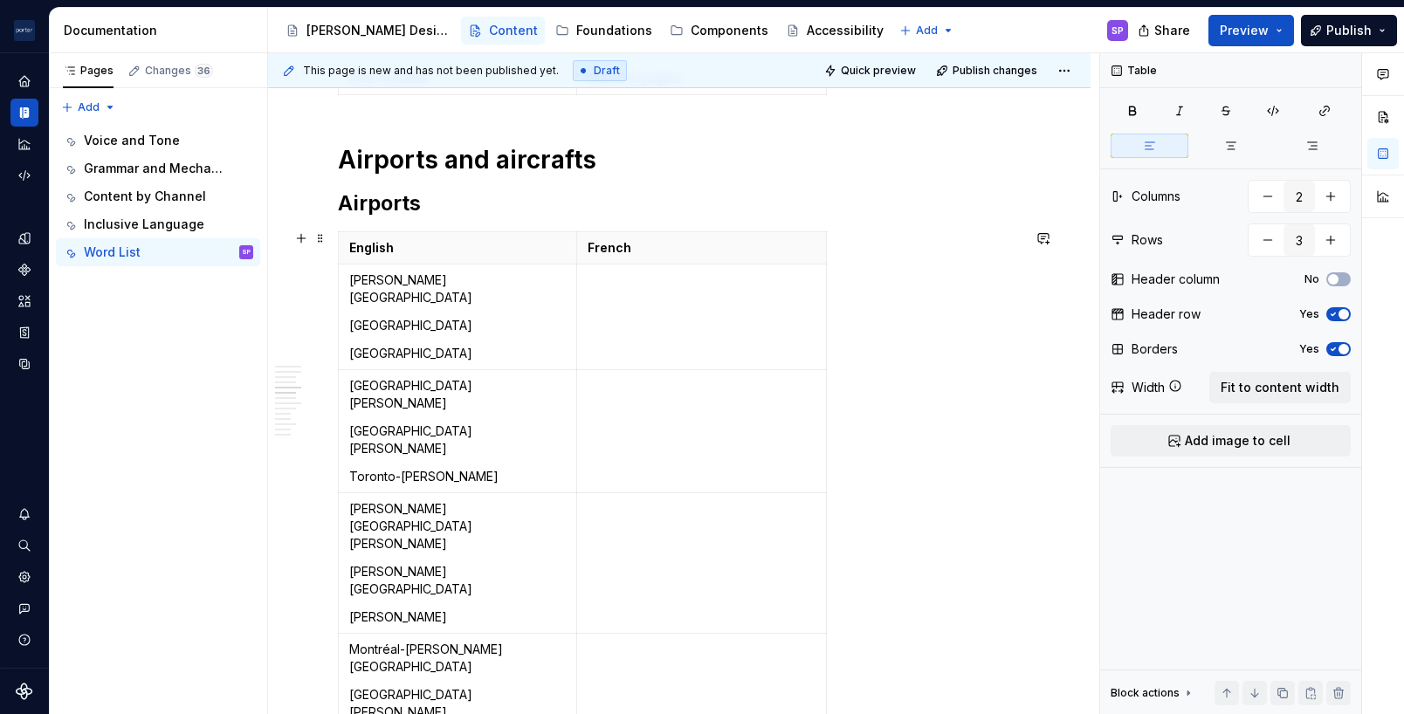
scroll to position [1367, 0]
type input "8"
click at [469, 319] on p "[GEOGRAPHIC_DATA]" at bounding box center [457, 327] width 217 height 17
click at [507, 319] on p "[GEOGRAPHIC_DATA]" at bounding box center [457, 327] width 217 height 17
click at [426, 347] on p "[GEOGRAPHIC_DATA]" at bounding box center [457, 355] width 217 height 17
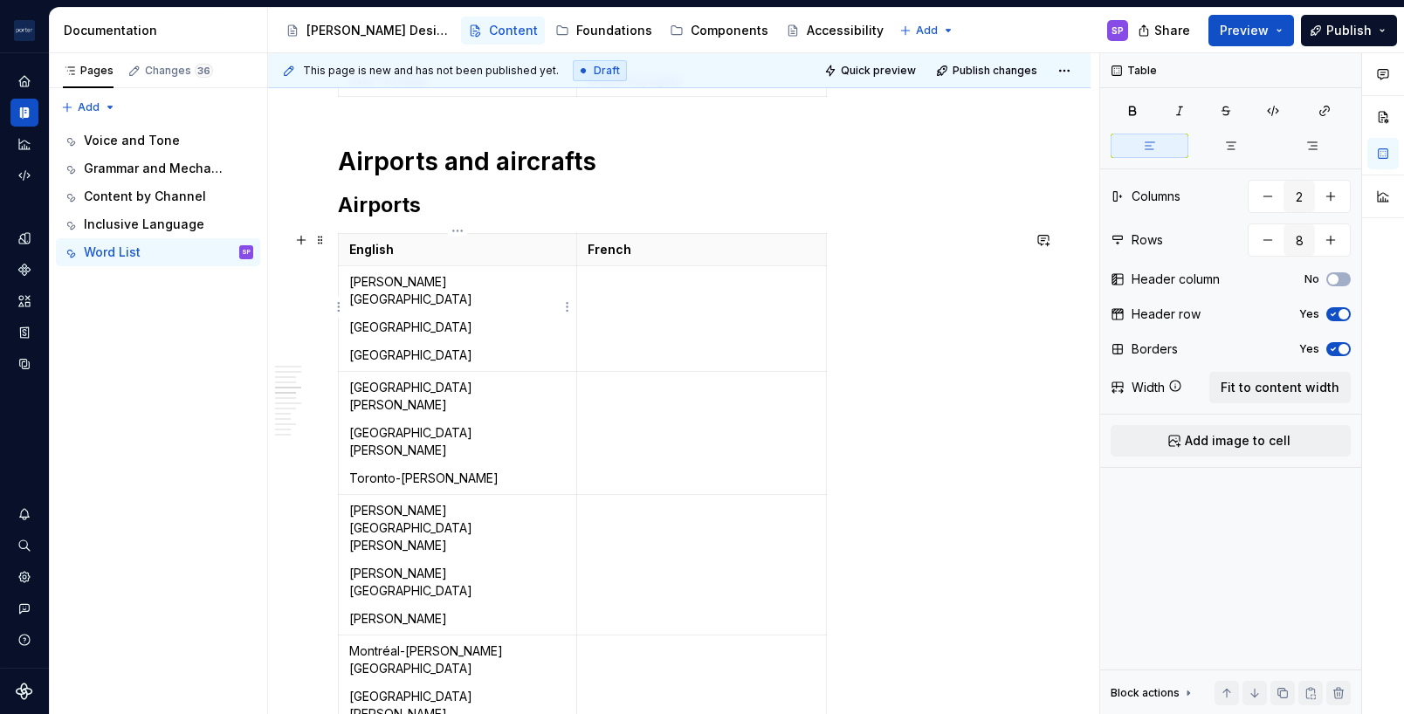
click at [563, 347] on p "[GEOGRAPHIC_DATA]" at bounding box center [457, 355] width 217 height 17
click at [557, 319] on p "[GEOGRAPHIC_DATA]" at bounding box center [457, 327] width 217 height 17
click at [450, 266] on td "[PERSON_NAME][GEOGRAPHIC_DATA] [GEOGRAPHIC_DATA] [GEOGRAPHIC_DATA]" at bounding box center [458, 319] width 238 height 106
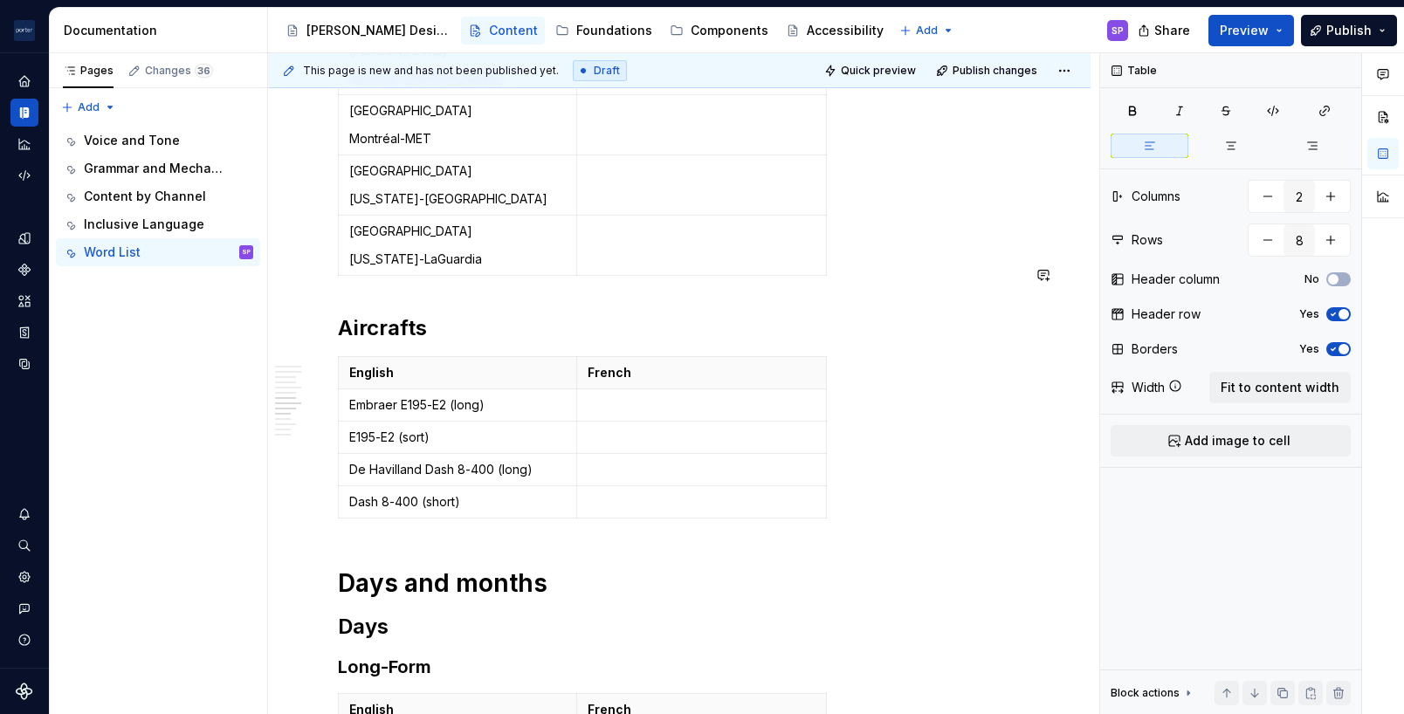
scroll to position [2069, 0]
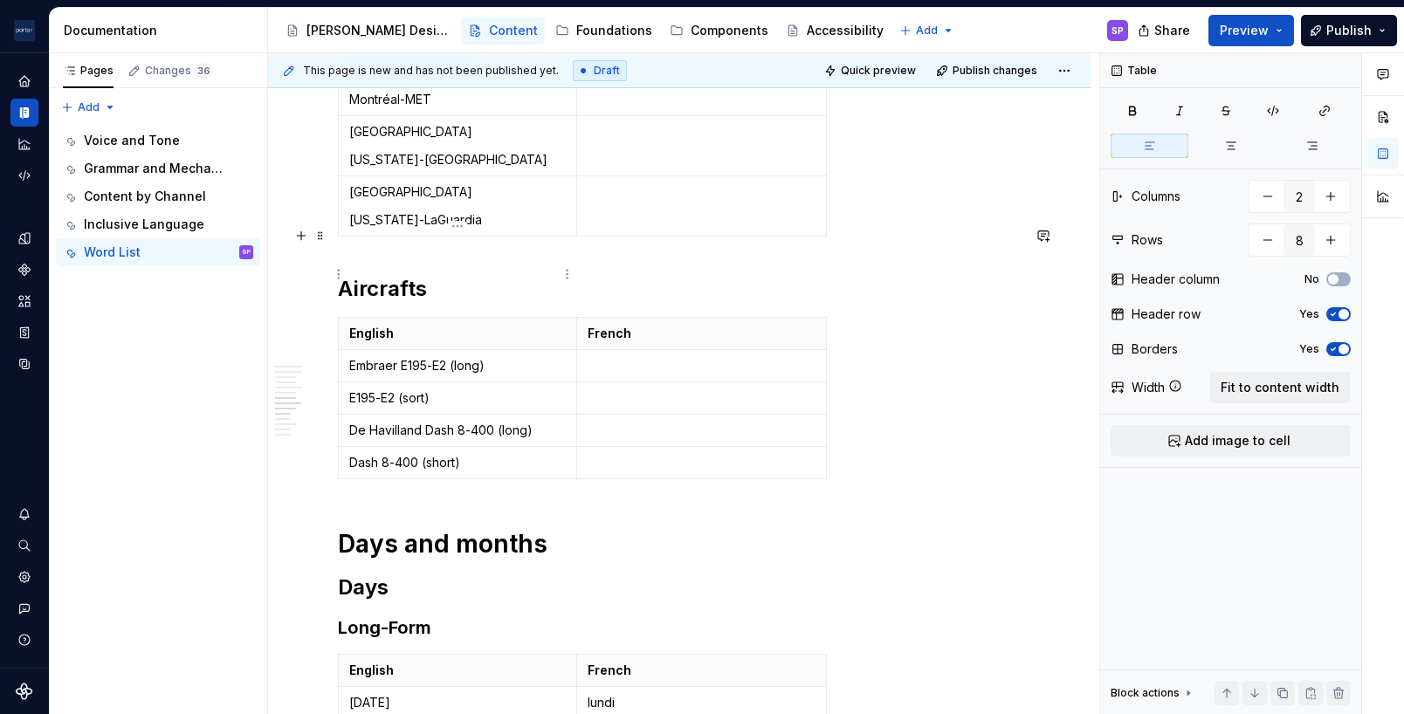
type textarea "*"
type input "5"
click at [405, 389] on p "E195-E2 (sort)" at bounding box center [457, 397] width 217 height 17
click at [423, 454] on p "Dash 8-400 (short)" at bounding box center [457, 462] width 217 height 17
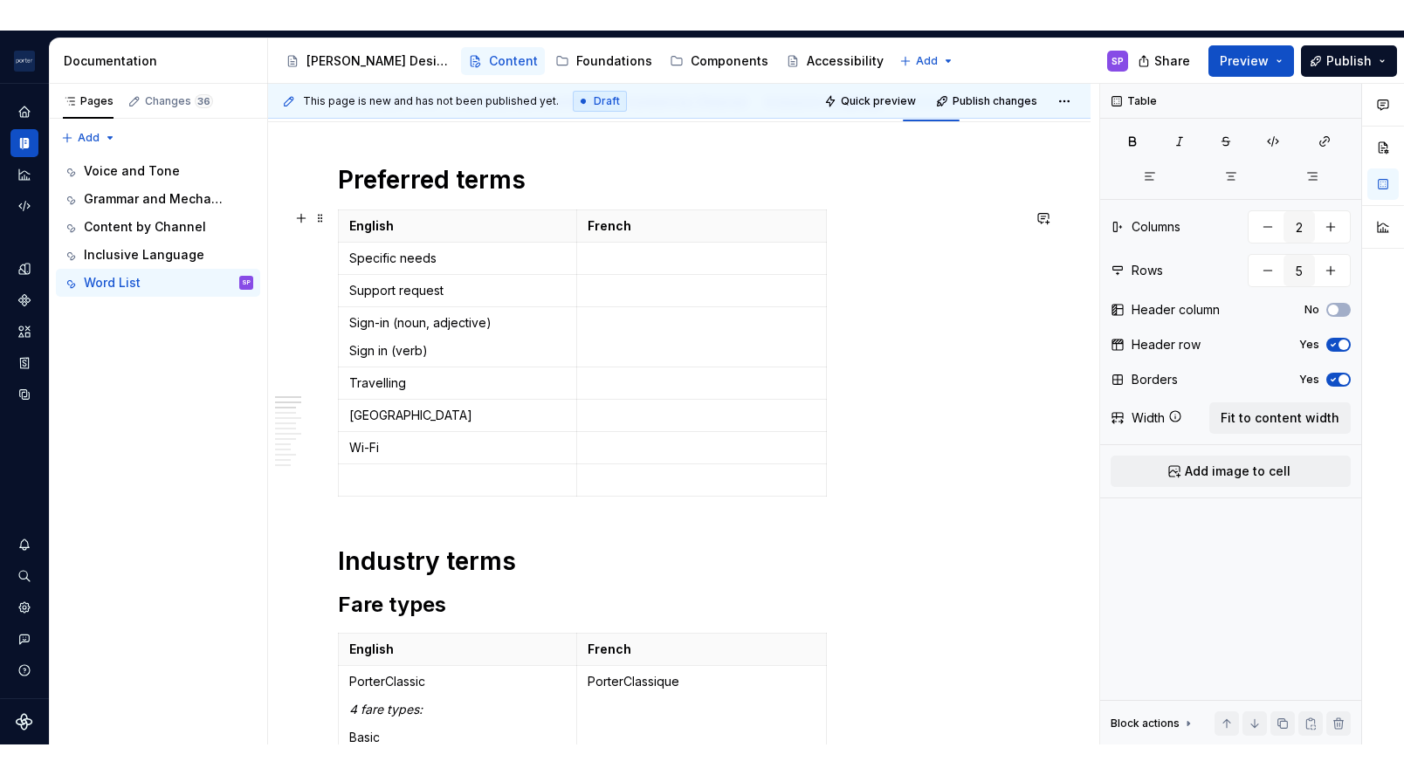
scroll to position [167, 0]
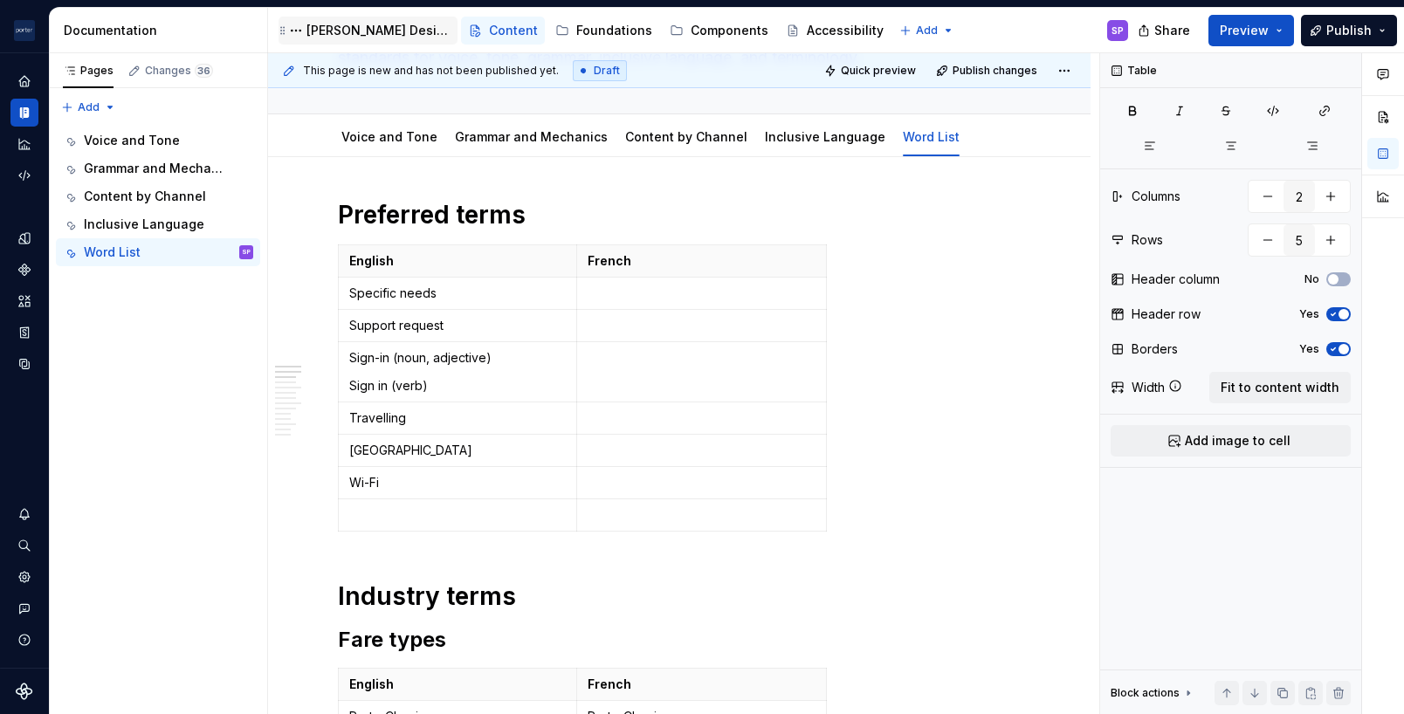
type textarea "*"
